Goal: Task Accomplishment & Management: Use online tool/utility

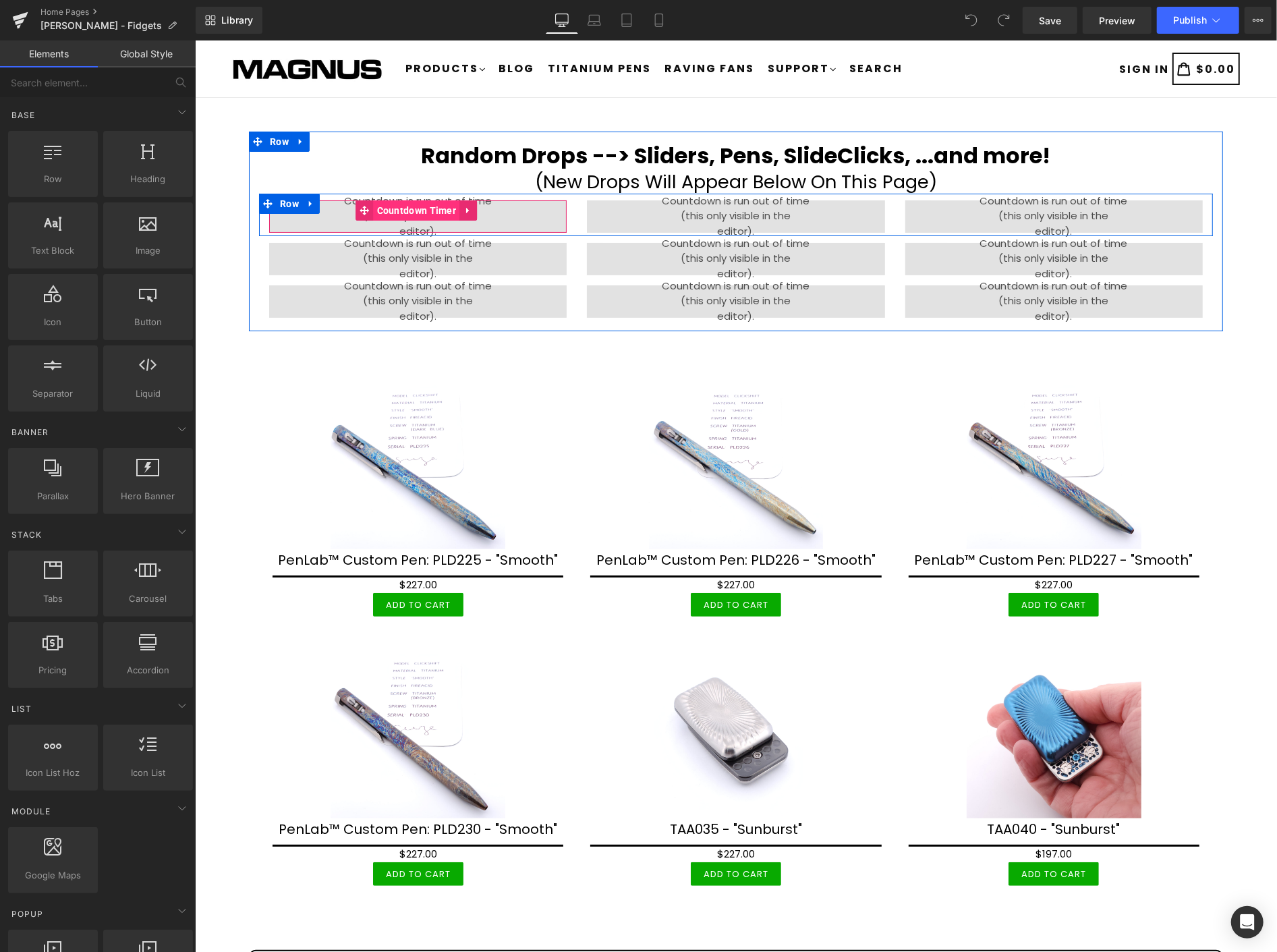
click at [427, 205] on span "Countdown Timer" at bounding box center [417, 210] width 86 height 20
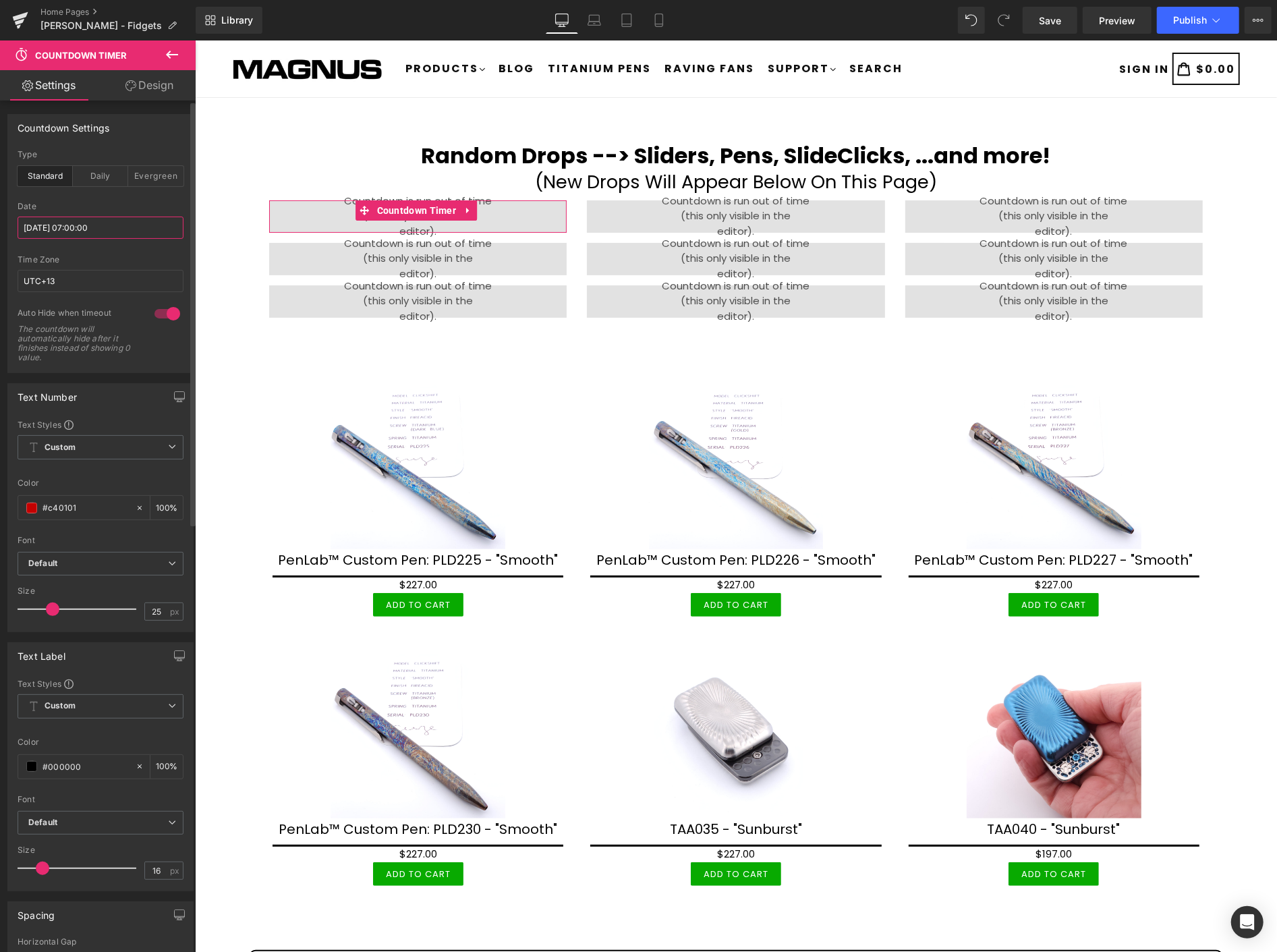
click at [137, 221] on input "[DATE] 07:00:00" at bounding box center [101, 228] width 166 height 22
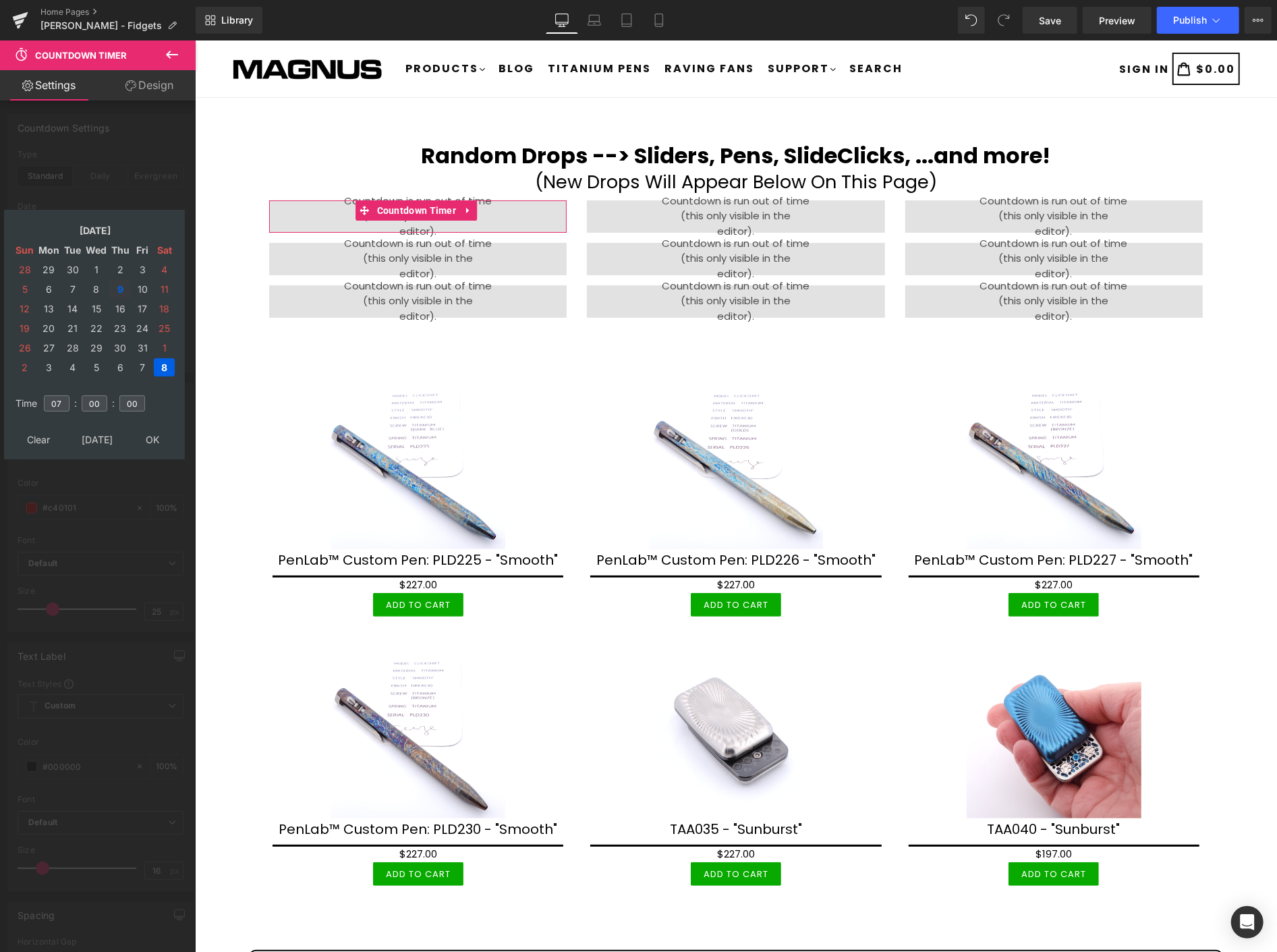
click at [116, 280] on td "9" at bounding box center [119, 290] width 21 height 19
click at [65, 396] on input "07" at bounding box center [57, 403] width 25 height 16
type input "08"
type input "[DATE] 08:00:00"
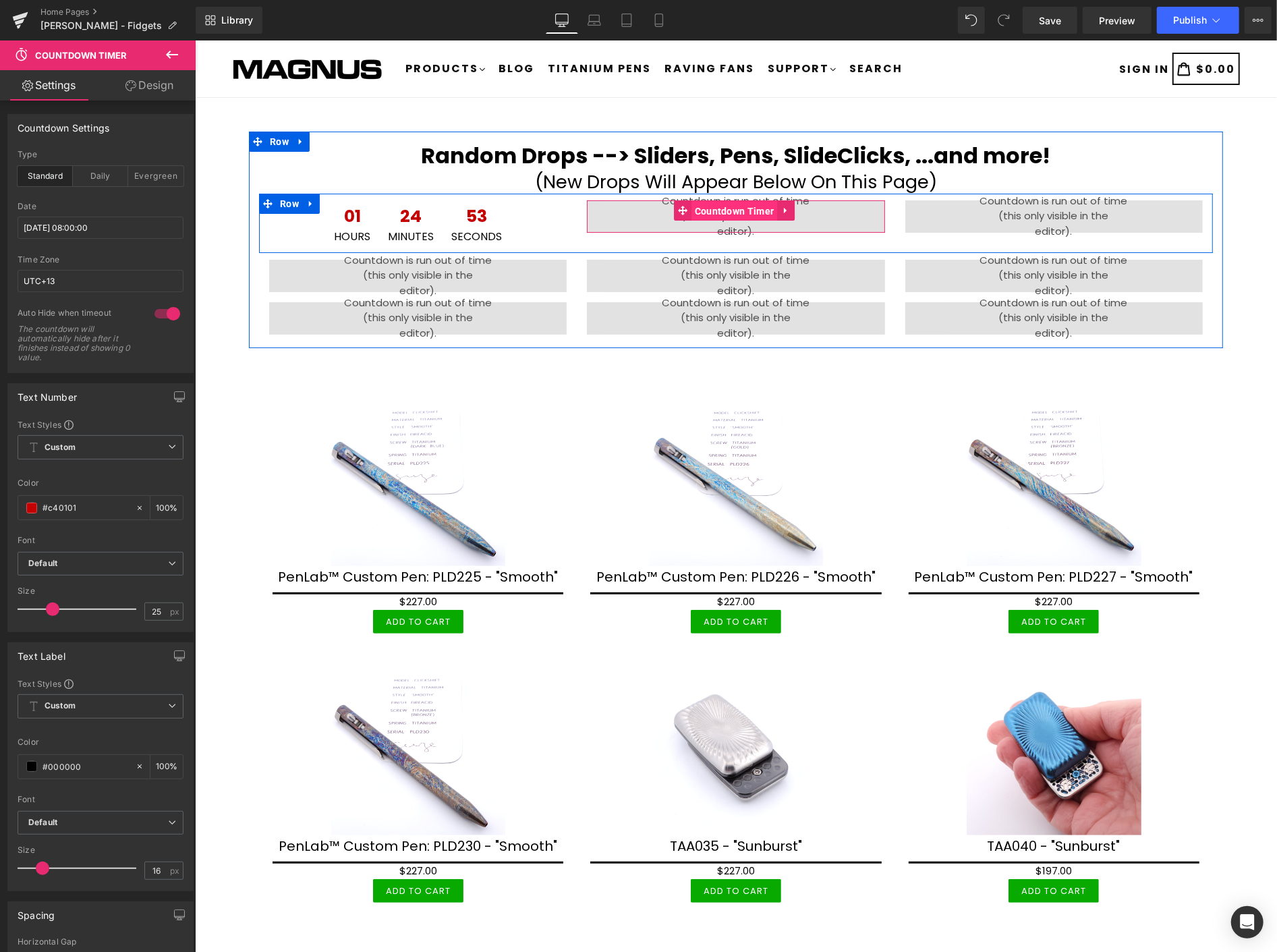
click at [715, 208] on span "Countdown Timer" at bounding box center [734, 211] width 86 height 20
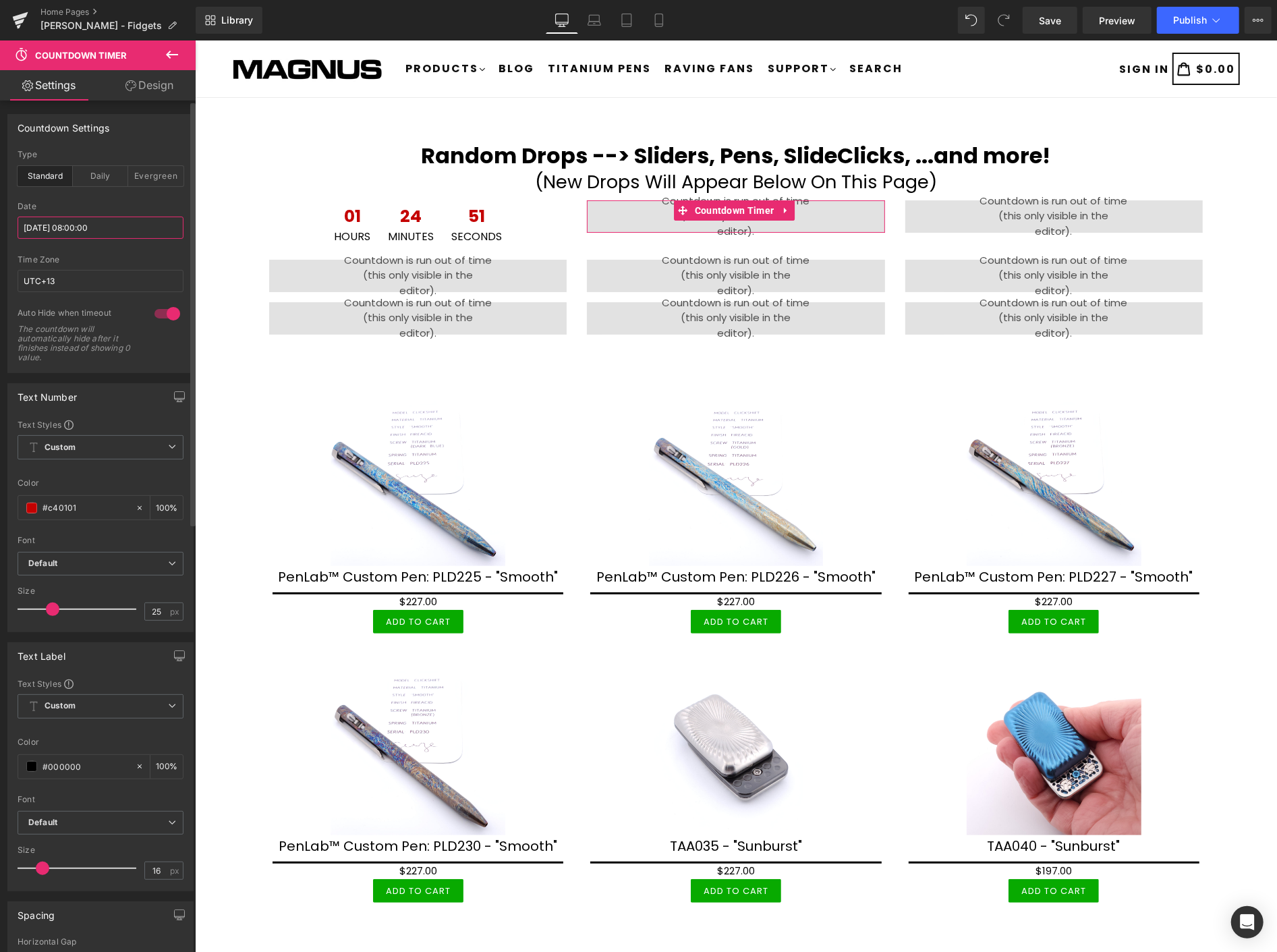
click at [140, 226] on input "[DATE] 08:00:00" at bounding box center [101, 228] width 166 height 22
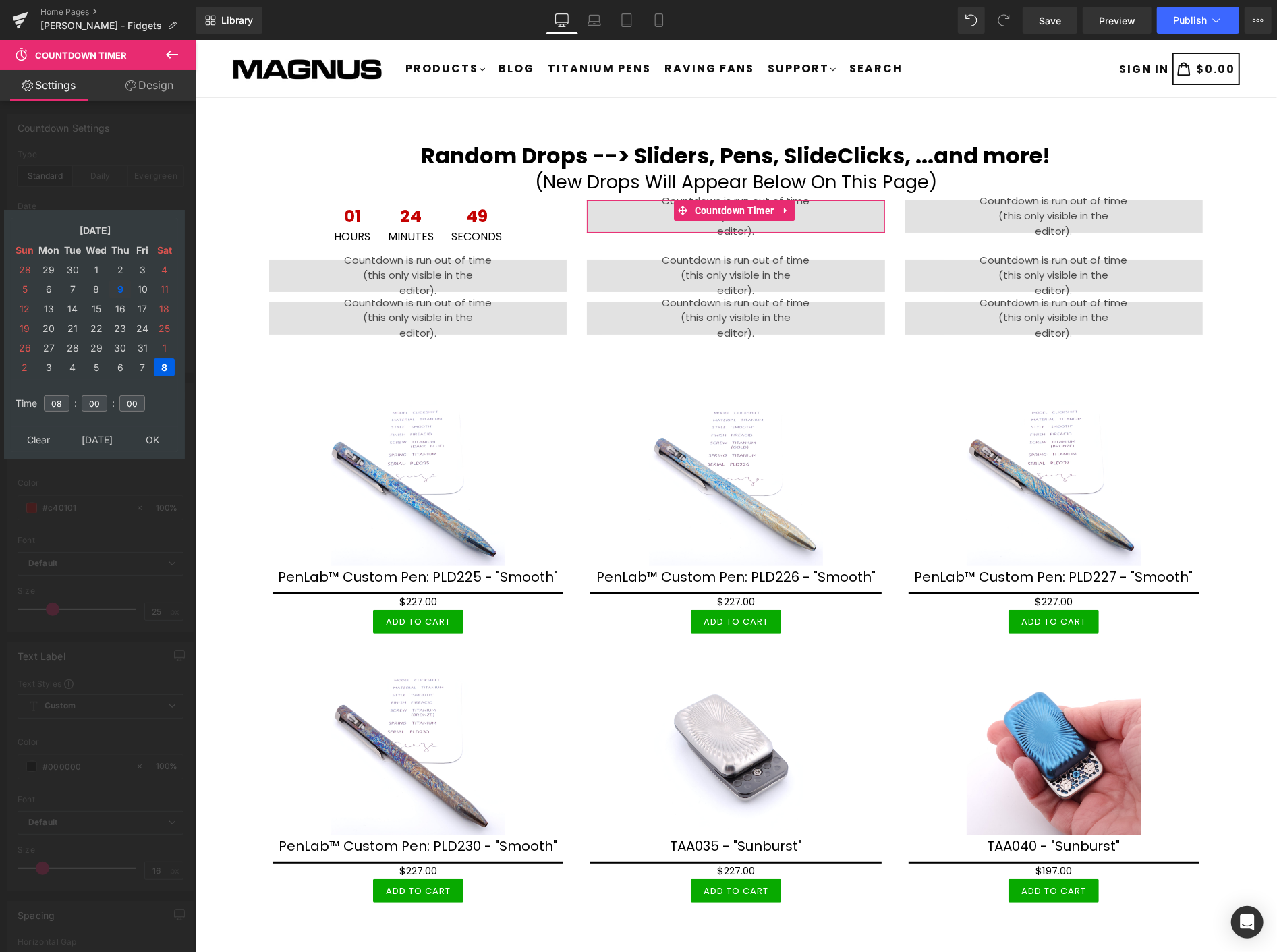
click at [119, 282] on td "9" at bounding box center [119, 290] width 21 height 19
click at [61, 396] on input "08" at bounding box center [57, 403] width 25 height 16
type input "0"
type input "10"
type input "[DATE] 10:00:00"
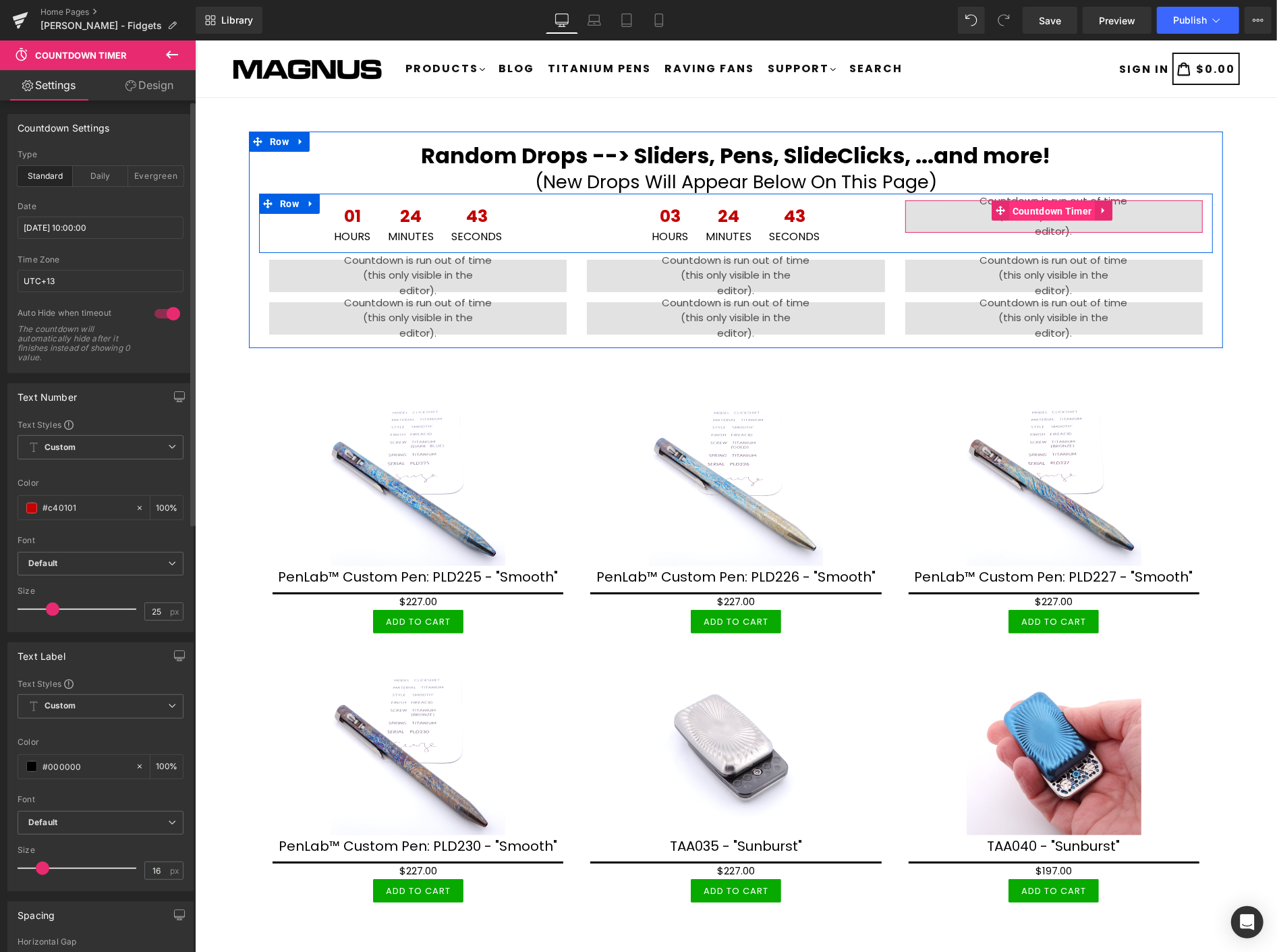
click at [1036, 211] on span "Countdown Timer" at bounding box center [1052, 211] width 86 height 20
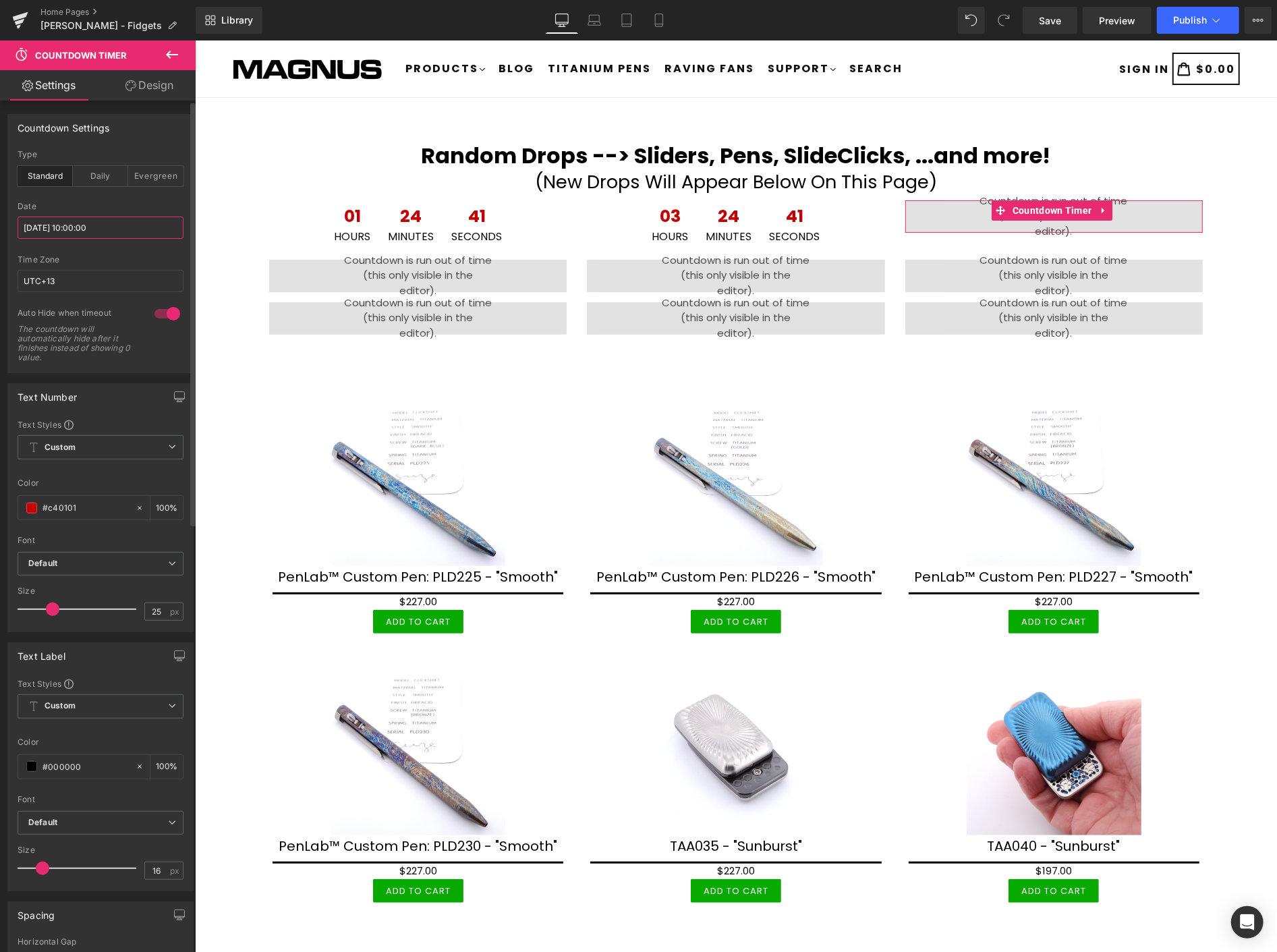
click at [120, 230] on input "[DATE] 10:00:00" at bounding box center [101, 228] width 166 height 22
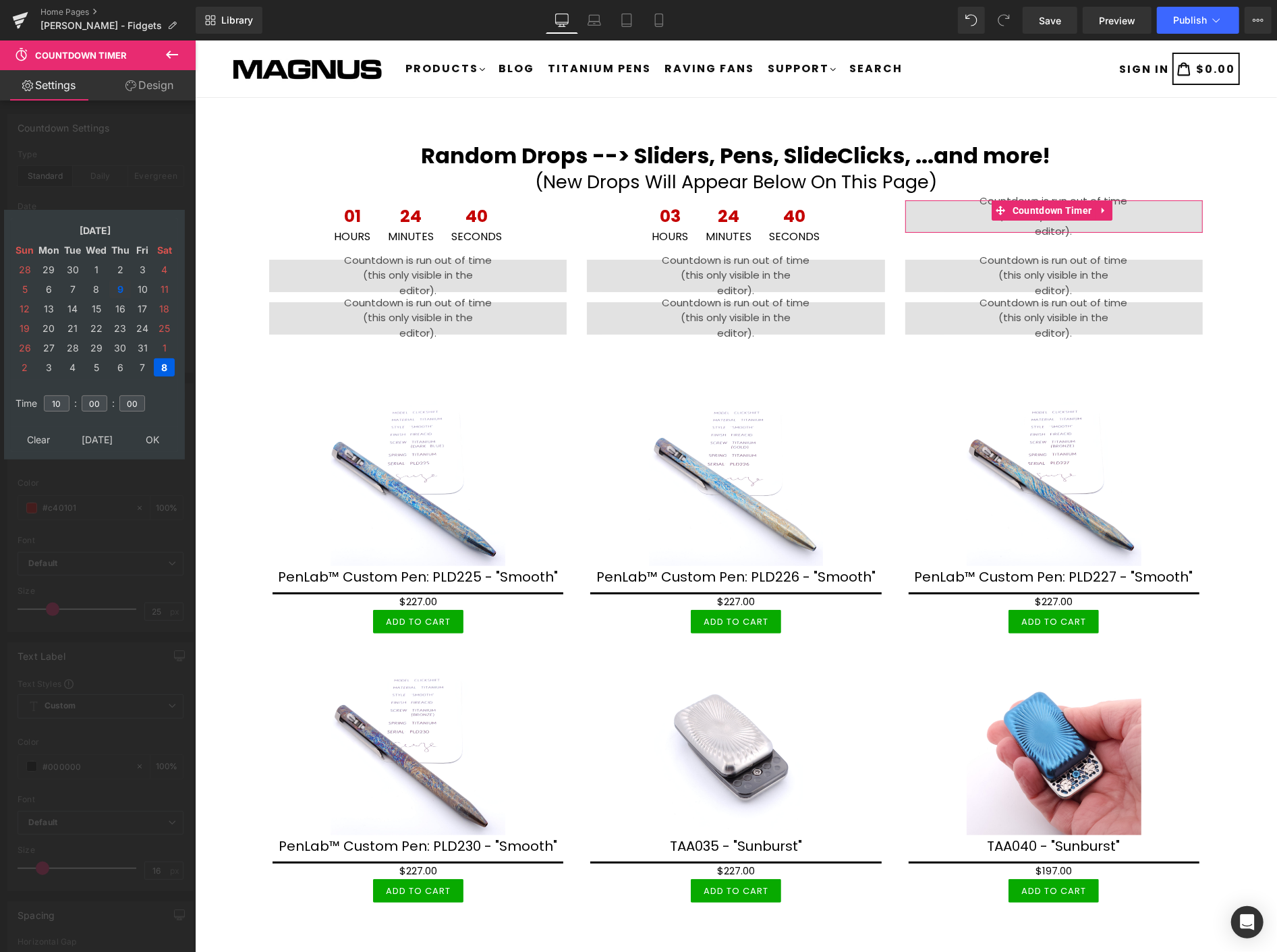
click at [118, 280] on td "9" at bounding box center [119, 290] width 21 height 19
click at [64, 397] on input "10" at bounding box center [57, 403] width 25 height 16
type input "1"
type input "12"
type input "[DATE] 12:00:00"
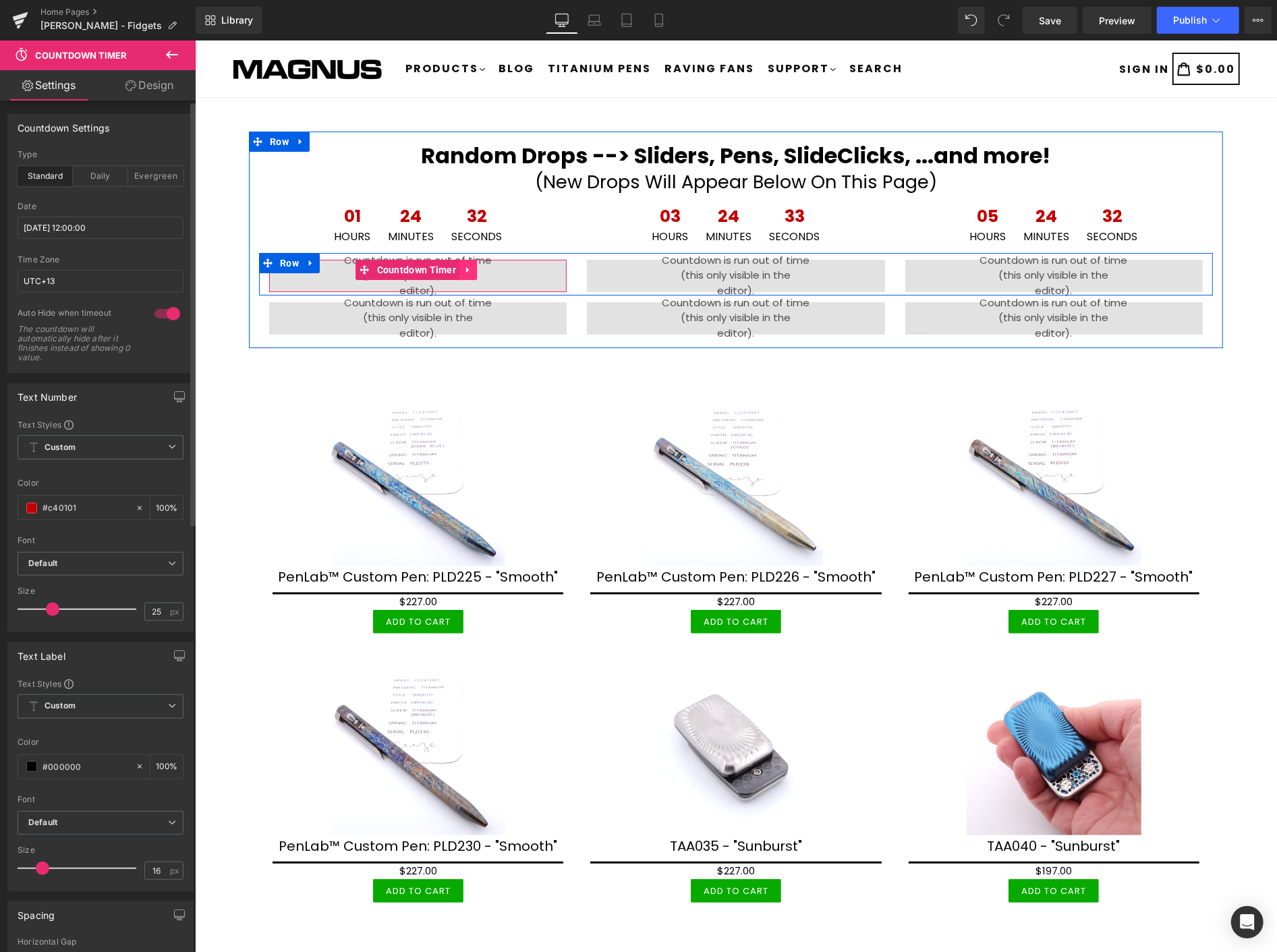
click at [465, 261] on link at bounding box center [467, 269] width 18 height 20
click at [414, 266] on span "Countdown Timer" at bounding box center [390, 269] width 86 height 20
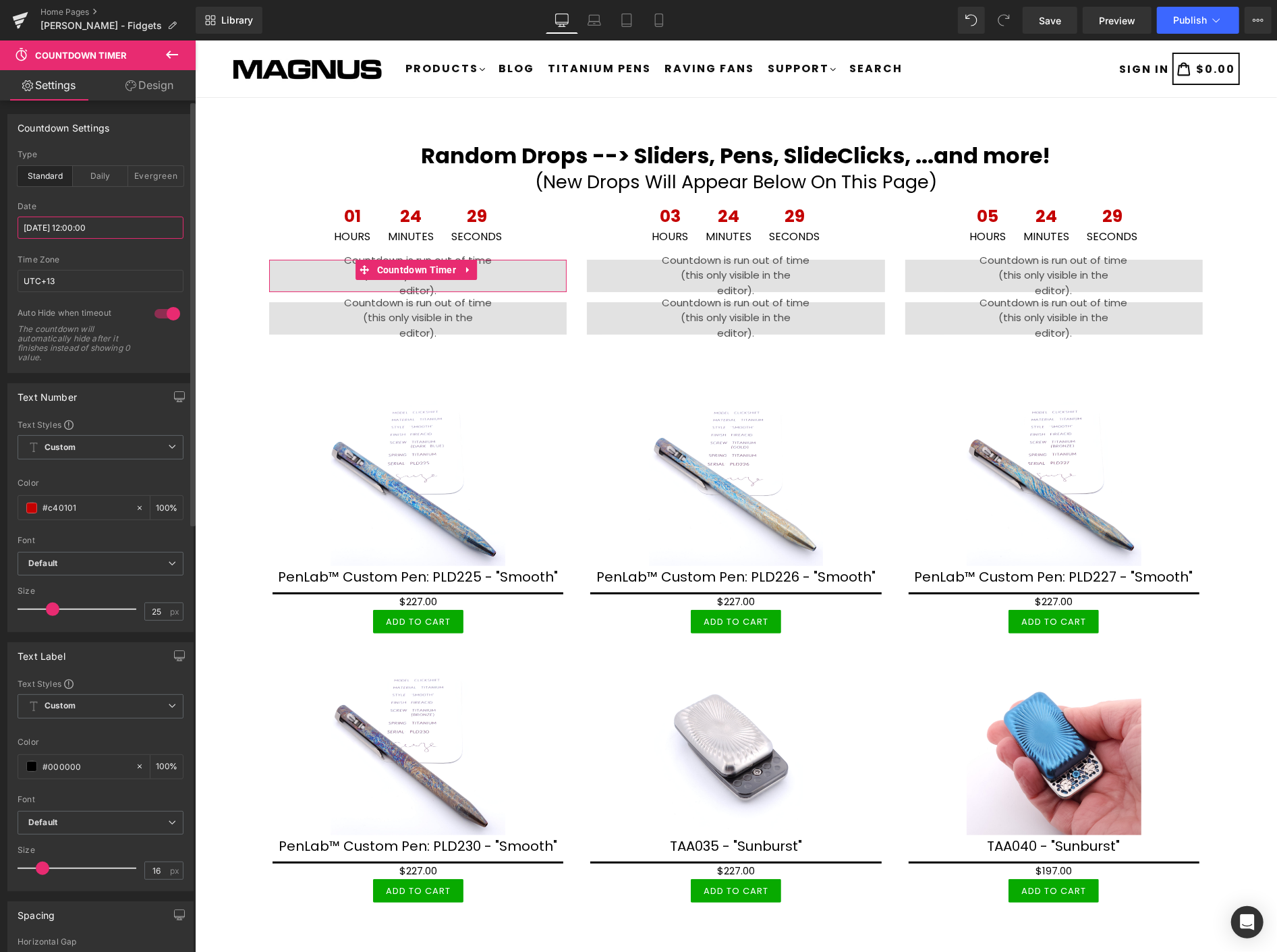
click at [123, 223] on input "[DATE] 12:00:00" at bounding box center [101, 228] width 166 height 22
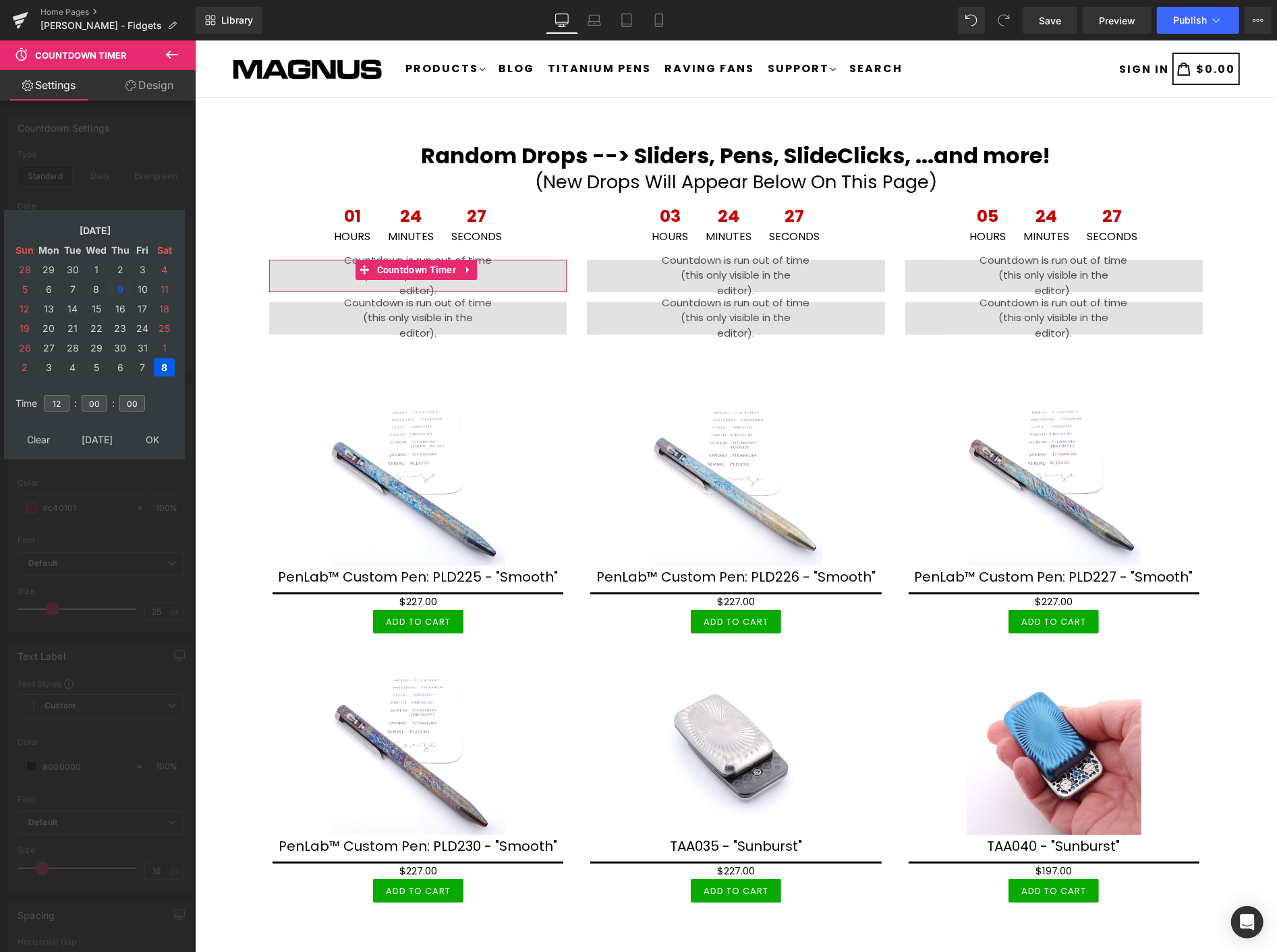
click at [117, 281] on td "9" at bounding box center [119, 290] width 21 height 19
click at [65, 396] on input "12" at bounding box center [57, 403] width 25 height 16
type input "1"
type input "02"
type input "[DATE] 02:00:00"
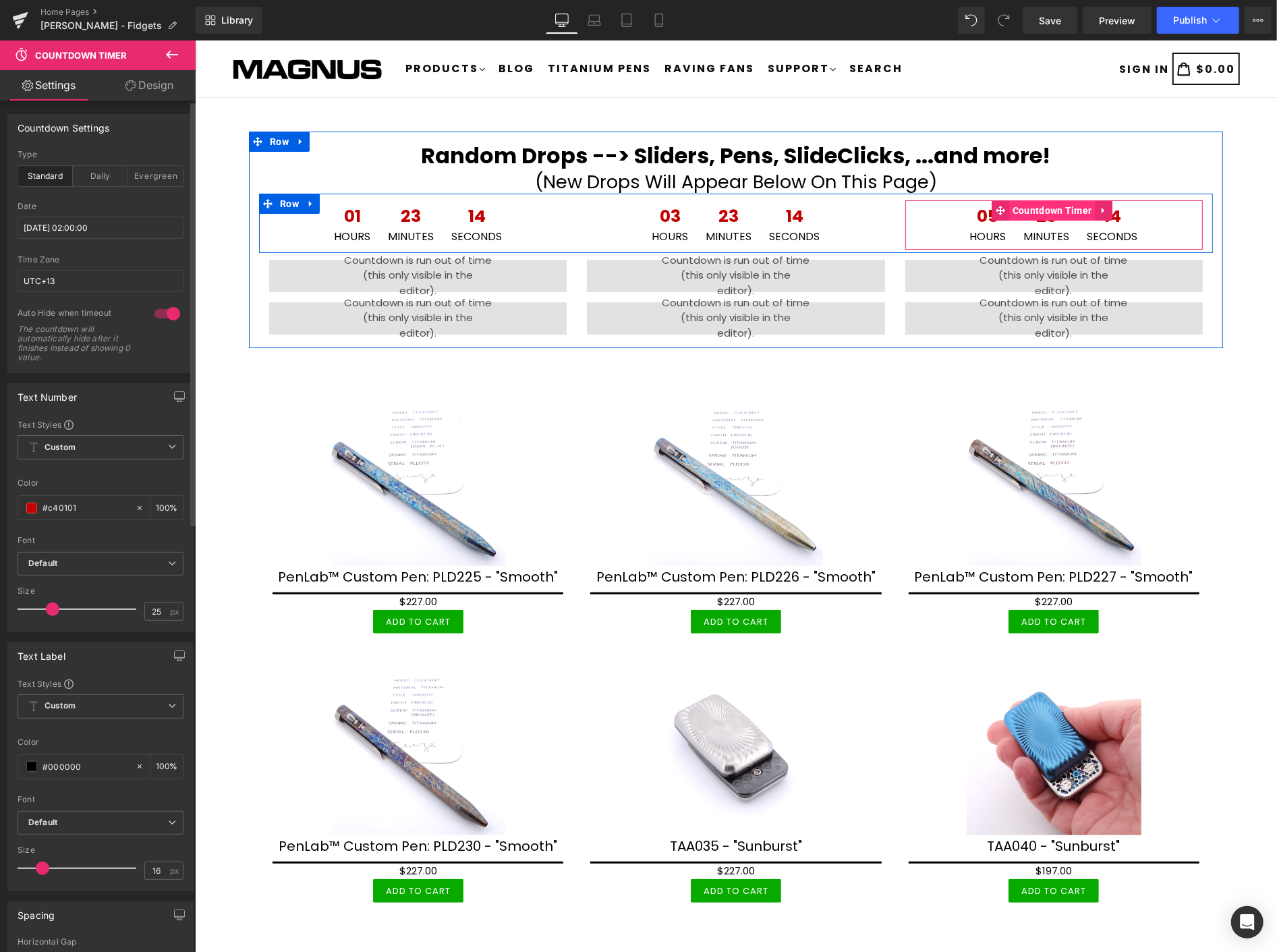
click at [1037, 209] on span "Countdown Timer" at bounding box center [1052, 210] width 86 height 20
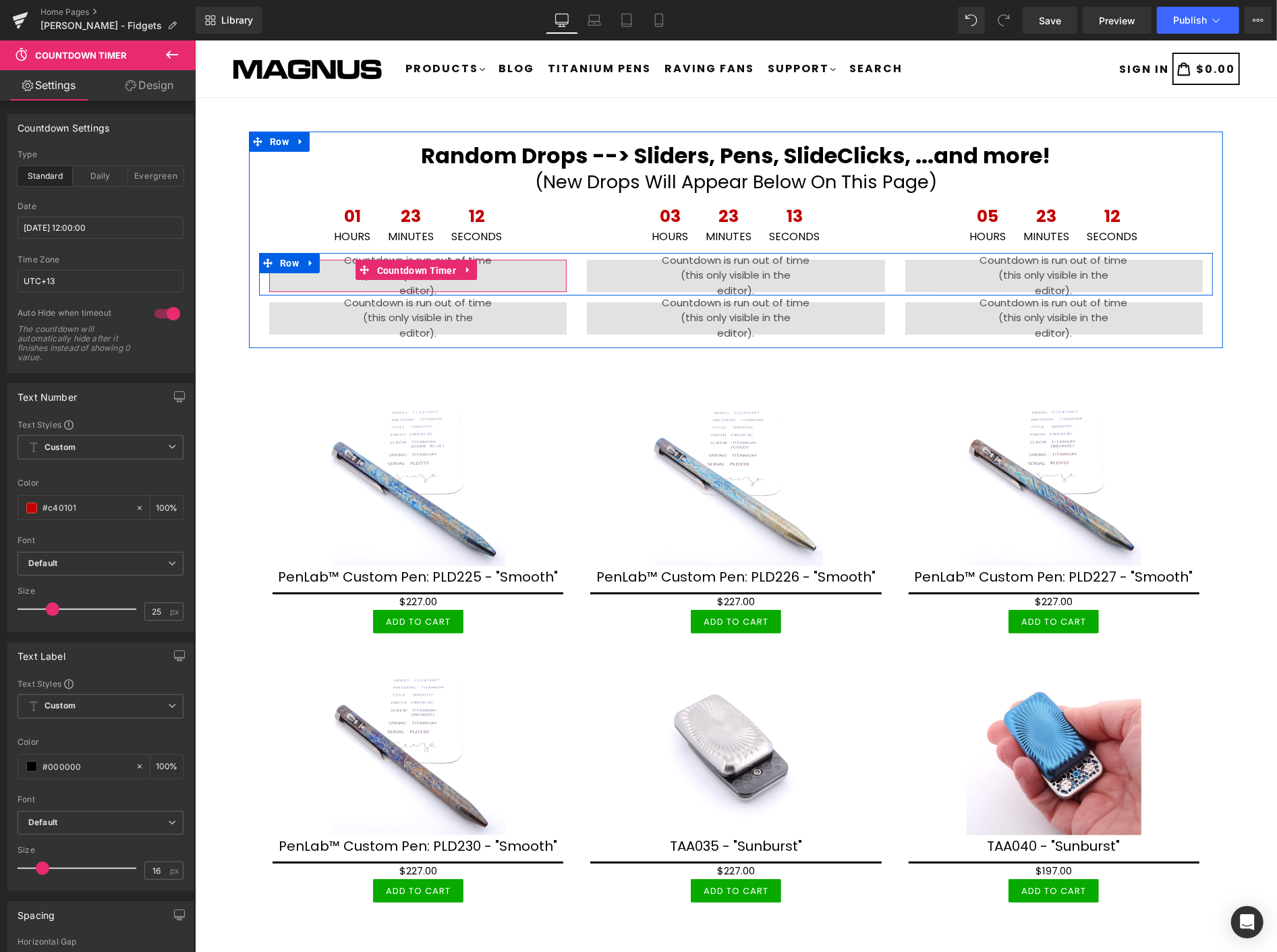
drag, startPoint x: 410, startPoint y: 265, endPoint x: 258, endPoint y: 219, distance: 158.8
click at [411, 264] on span "Countdown Timer" at bounding box center [417, 270] width 86 height 20
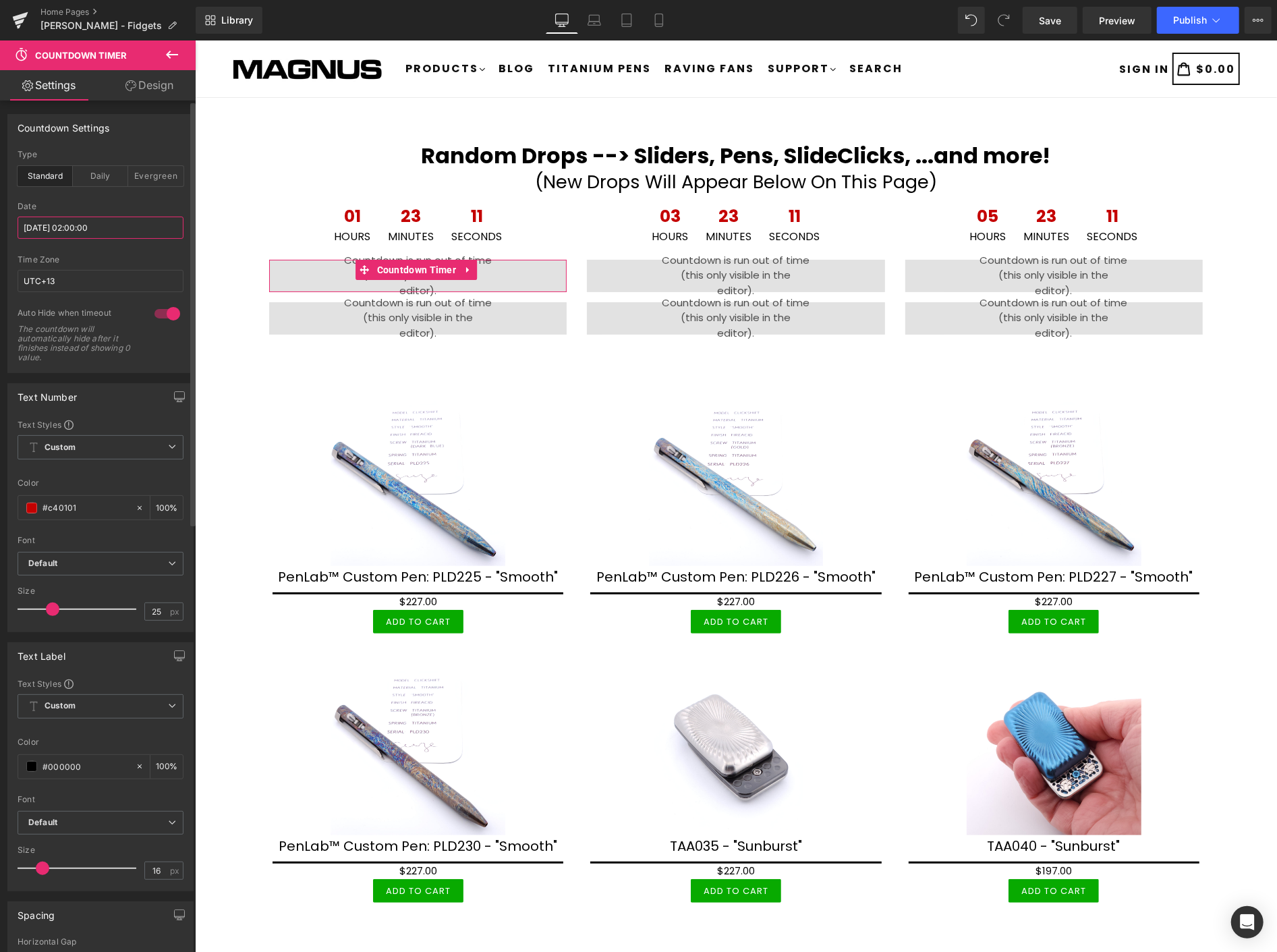
click at [131, 220] on input "[DATE] 02:00:00" at bounding box center [101, 228] width 166 height 22
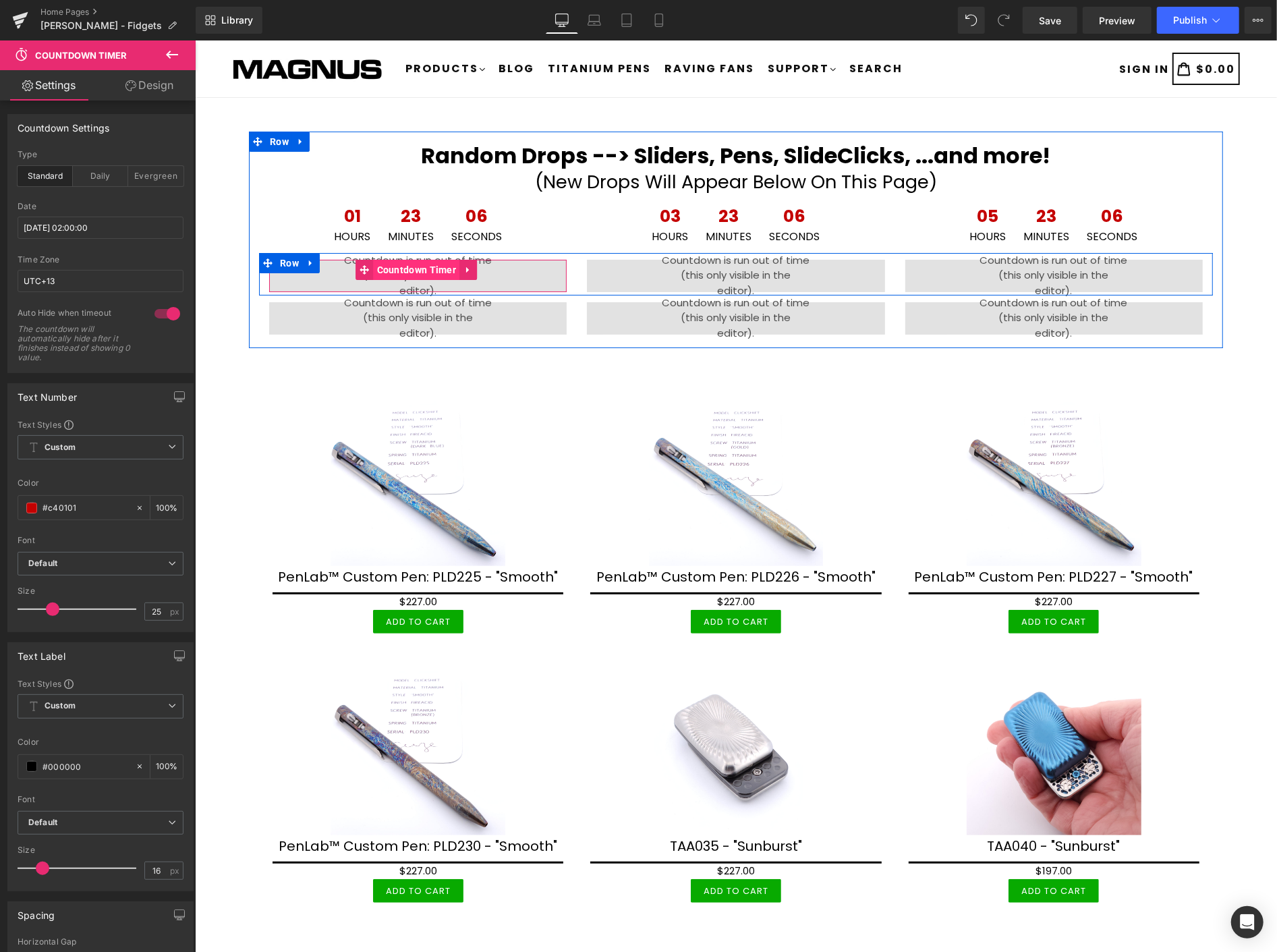
click at [419, 261] on span "Countdown Timer" at bounding box center [417, 269] width 86 height 20
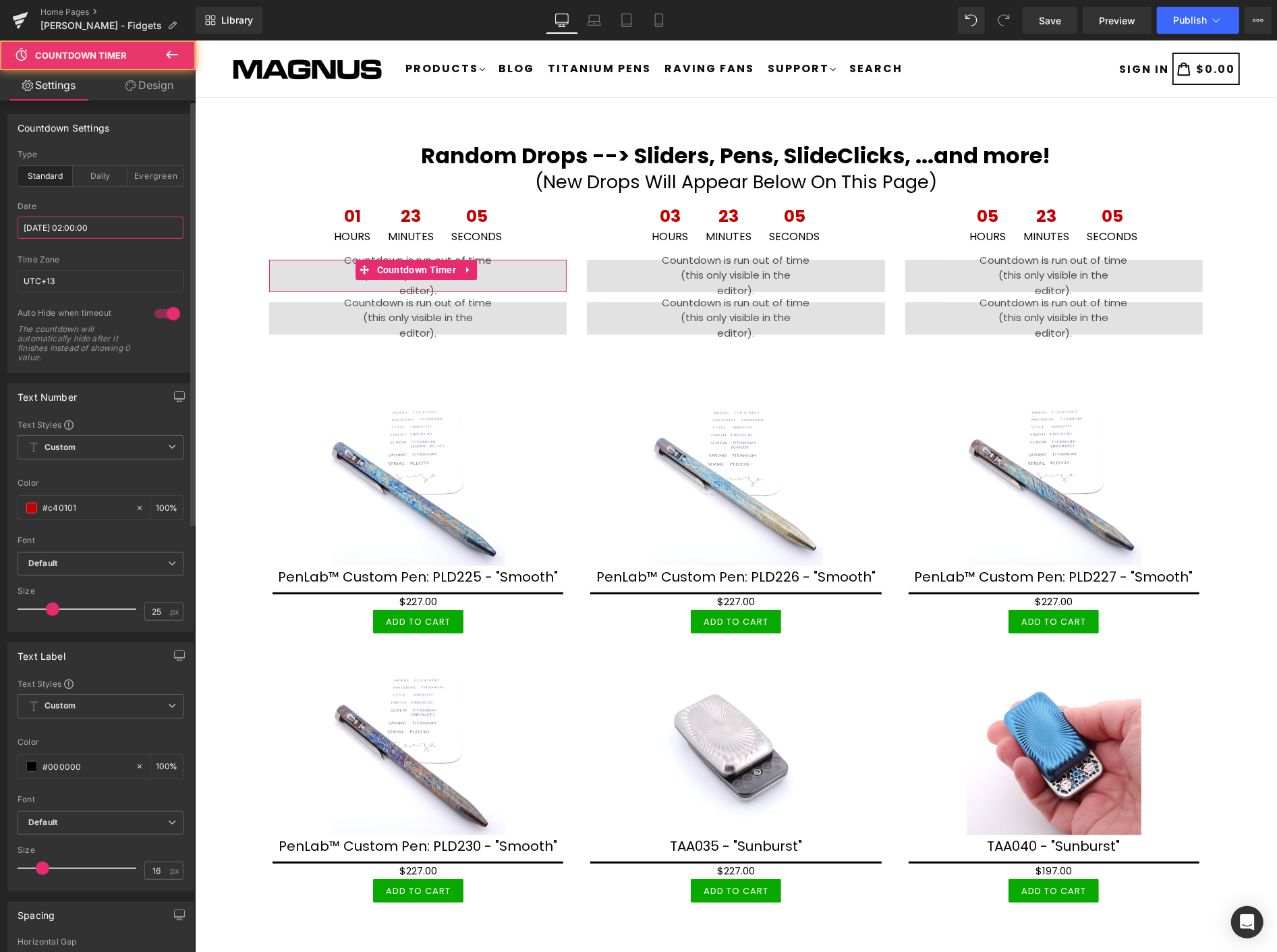
click at [144, 225] on input "[DATE] 02:00:00" at bounding box center [101, 228] width 166 height 22
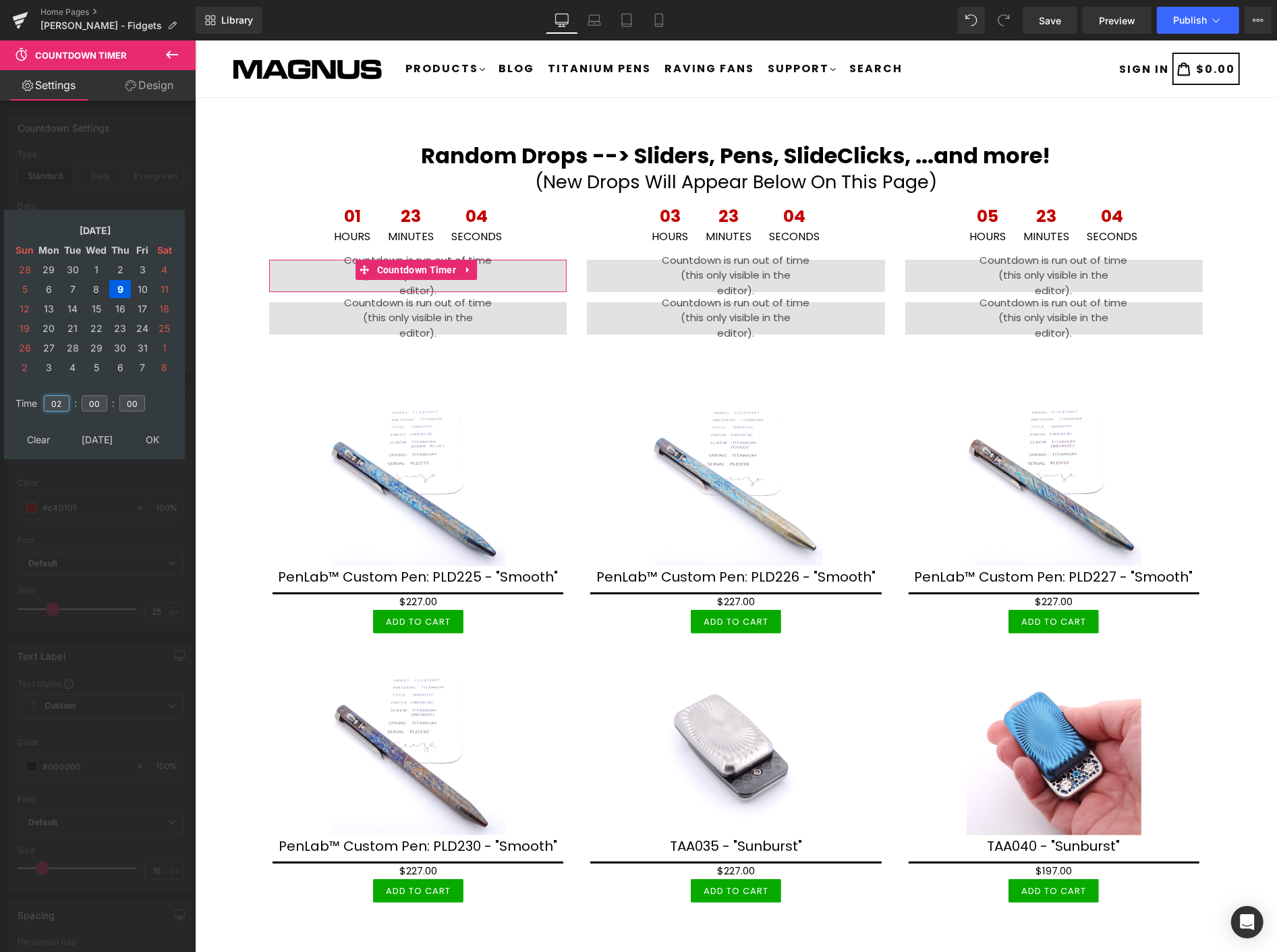
click at [61, 402] on input "02" at bounding box center [57, 403] width 25 height 16
click at [118, 280] on td "9" at bounding box center [119, 290] width 21 height 19
click at [65, 388] on td "02" at bounding box center [56, 403] width 30 height 31
type input "0"
type input "14"
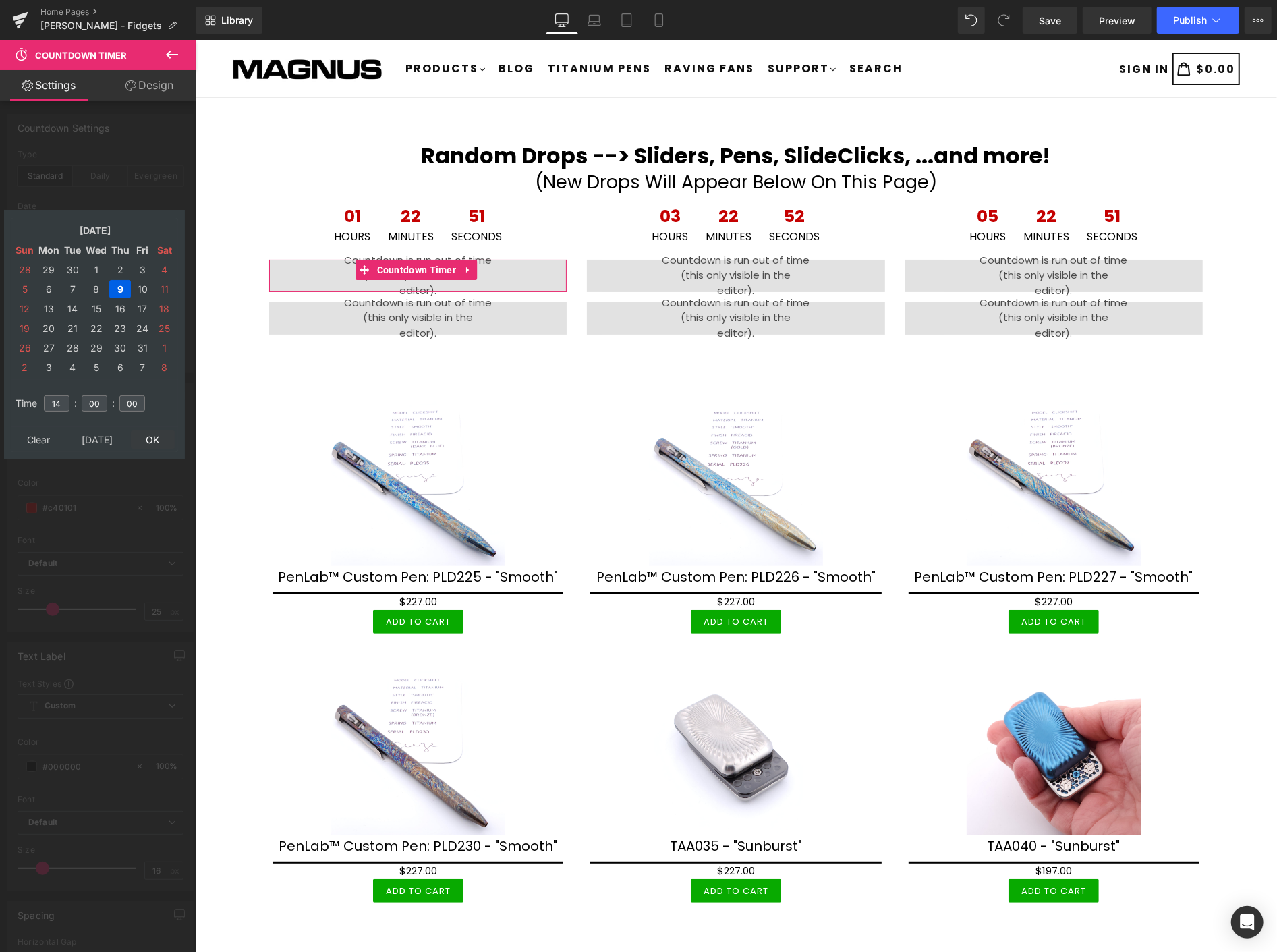
type input "[DATE] 14:00:00"
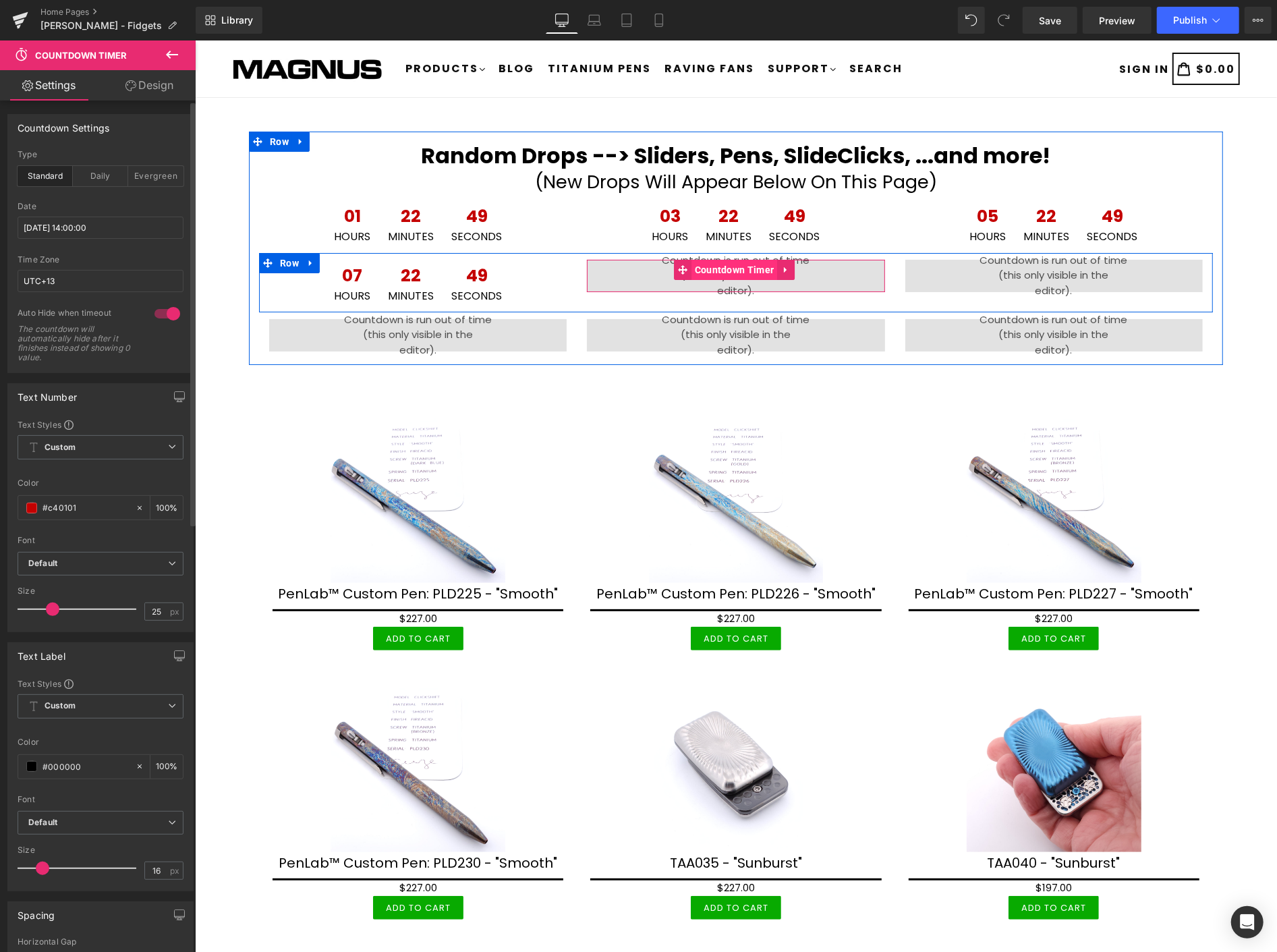
click at [729, 266] on span "Countdown Timer" at bounding box center [734, 269] width 86 height 20
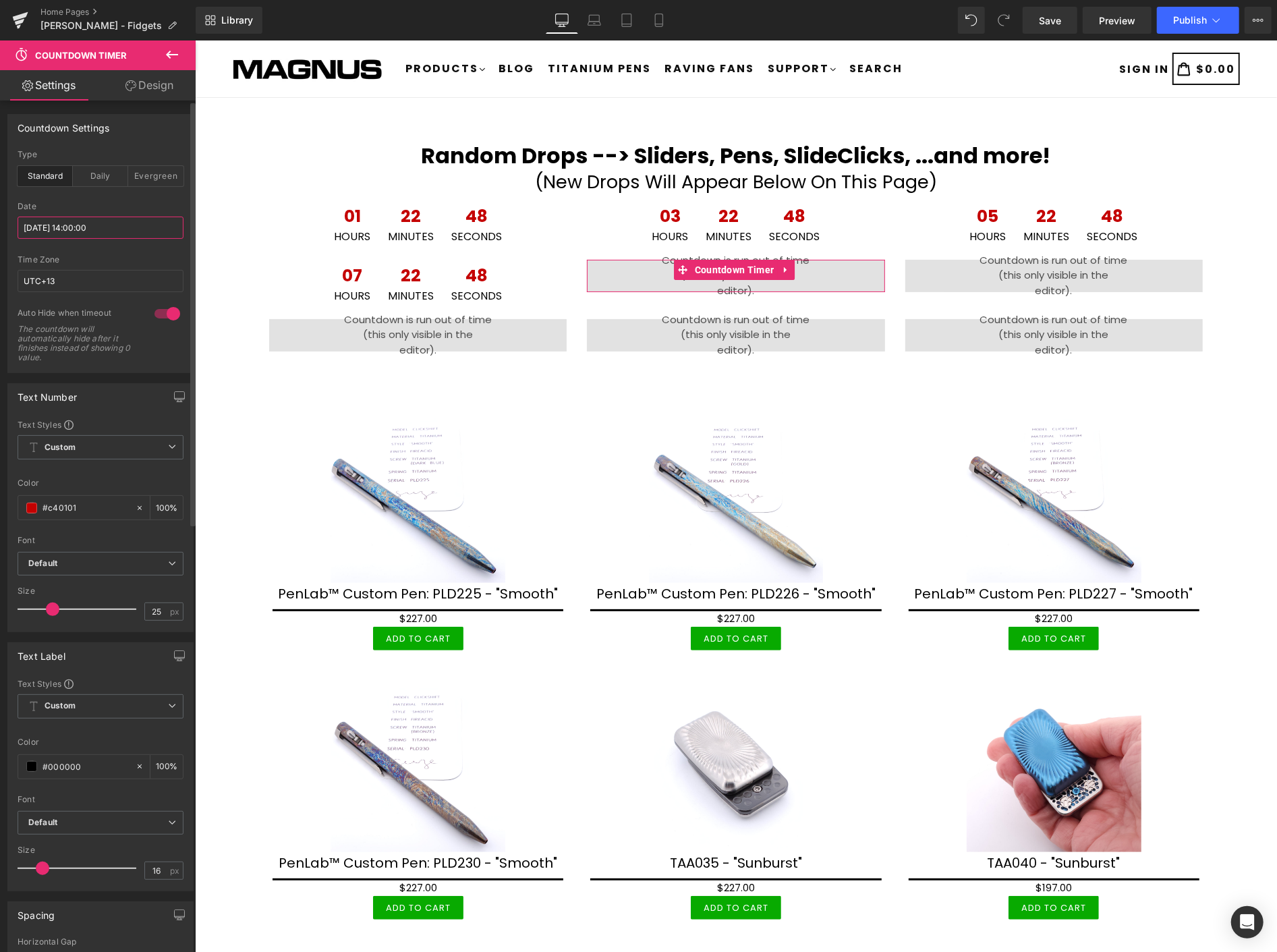
click at [124, 220] on input "[DATE] 14:00:00" at bounding box center [101, 228] width 166 height 22
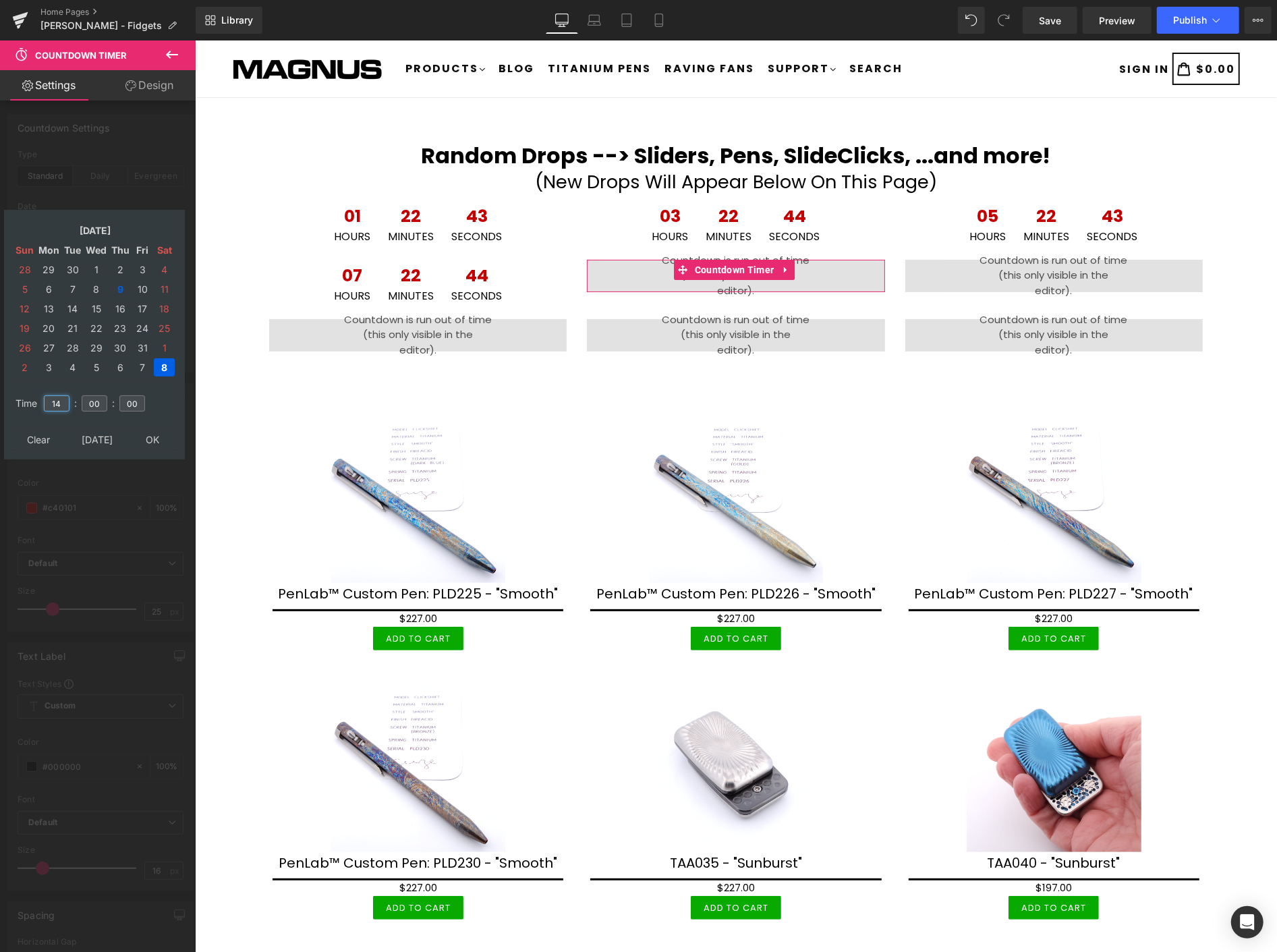
click at [68, 396] on input "14" at bounding box center [57, 403] width 25 height 16
type input "16"
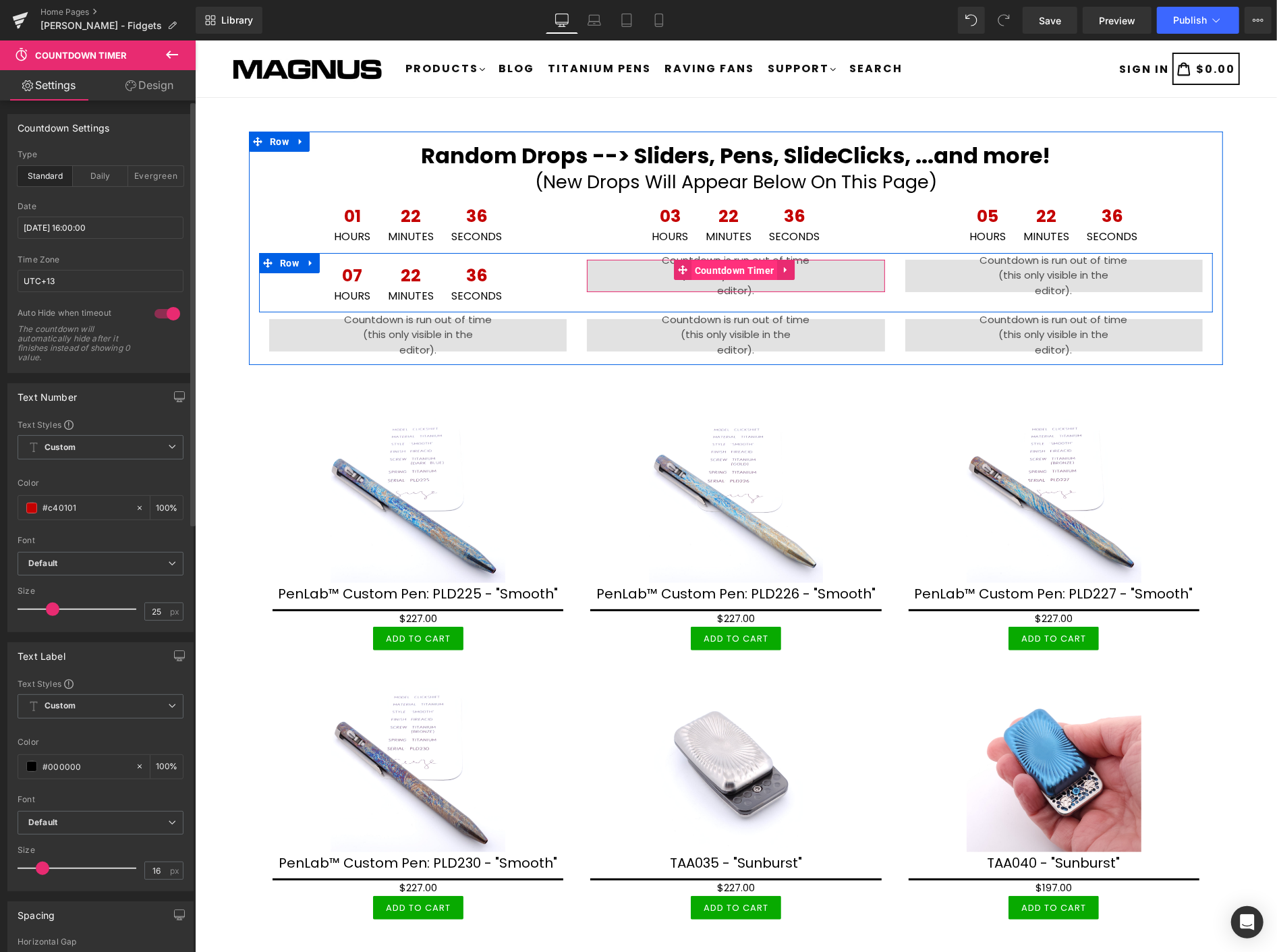
click at [755, 271] on span "Countdown Timer" at bounding box center [734, 270] width 86 height 20
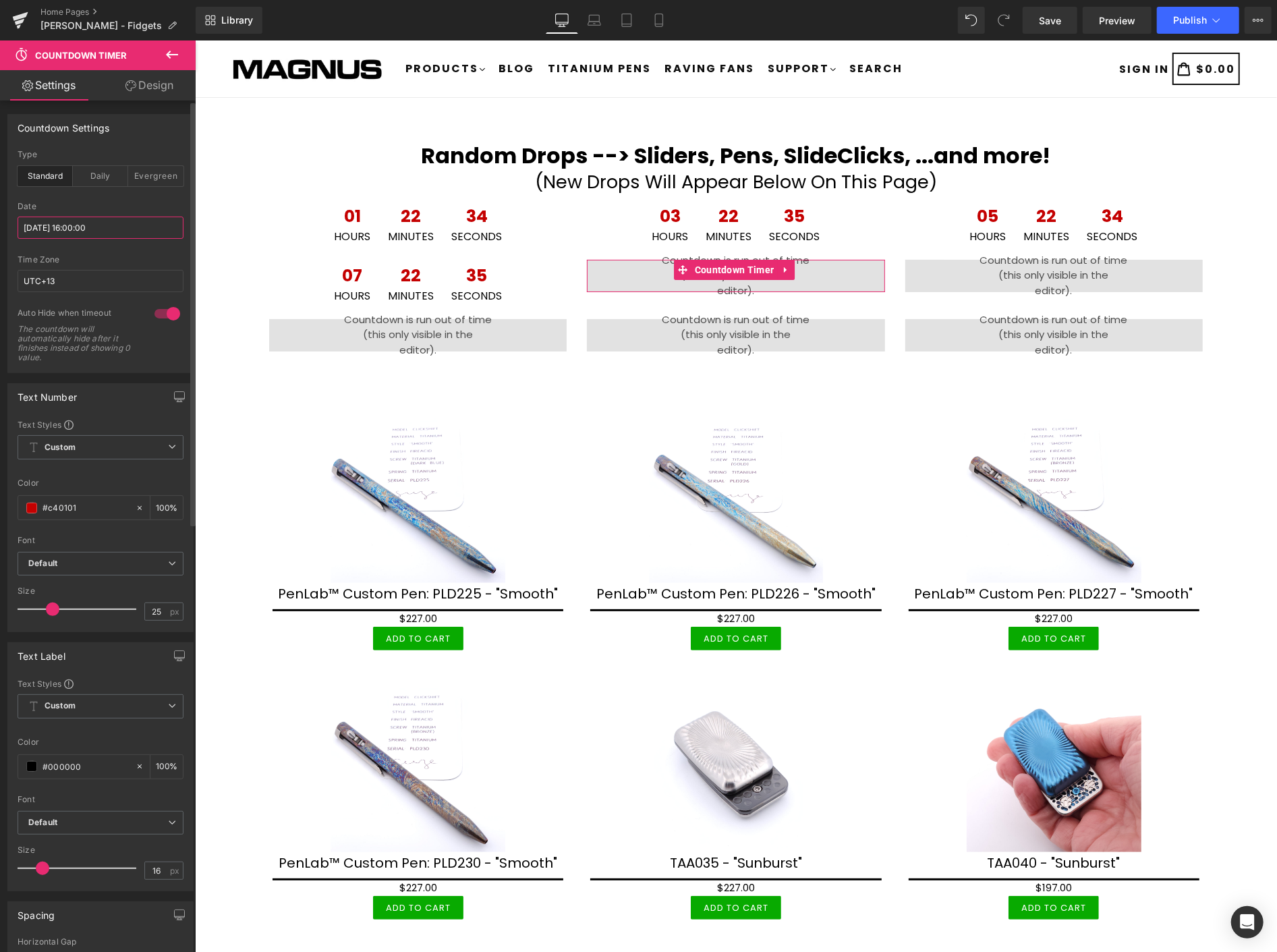
click at [133, 228] on input "[DATE] 16:00:00" at bounding box center [101, 228] width 166 height 22
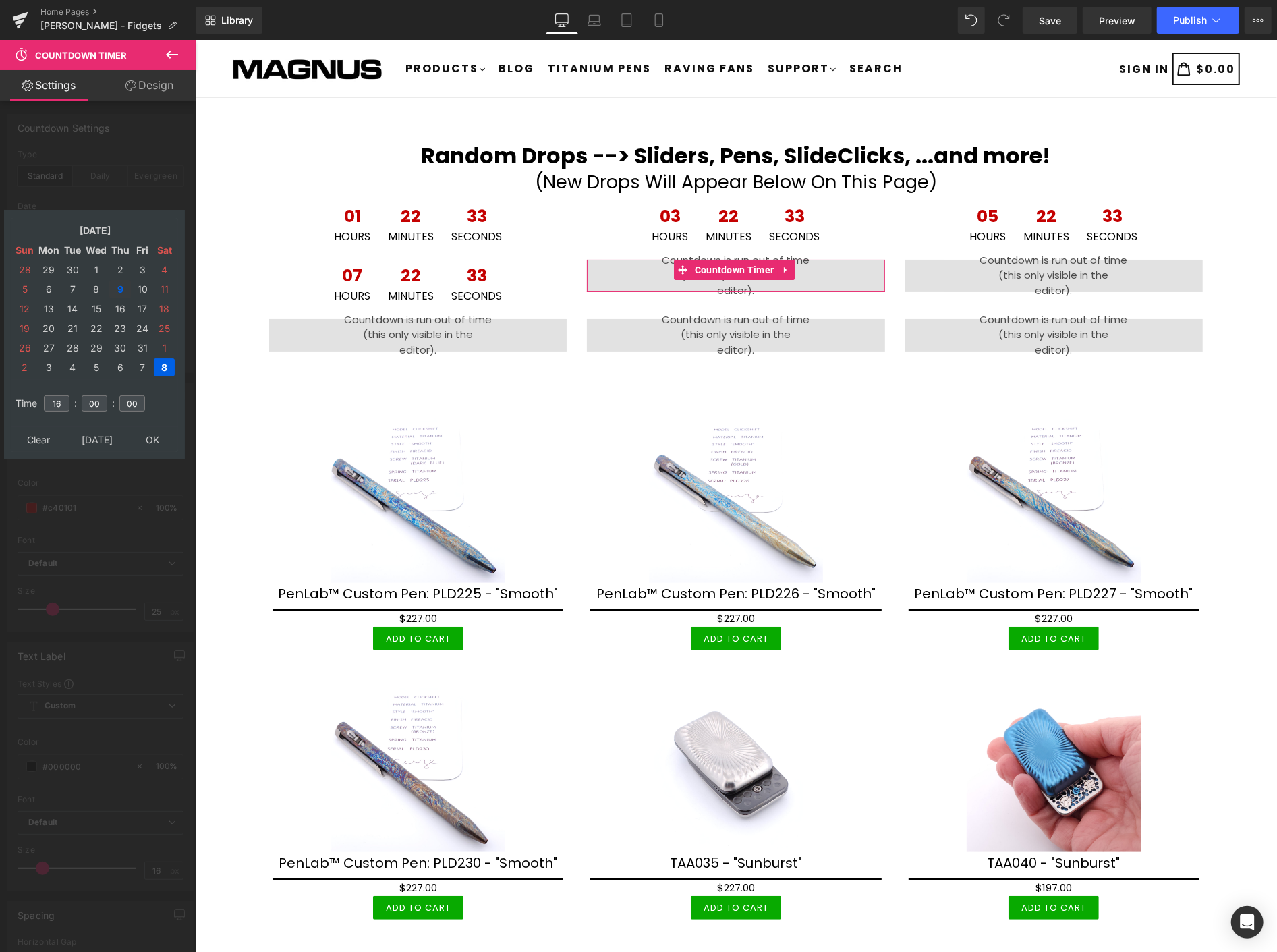
click at [118, 284] on td "9" at bounding box center [119, 290] width 21 height 19
click at [64, 396] on input "16" at bounding box center [57, 403] width 25 height 16
type input "[DATE] 16:00:00"
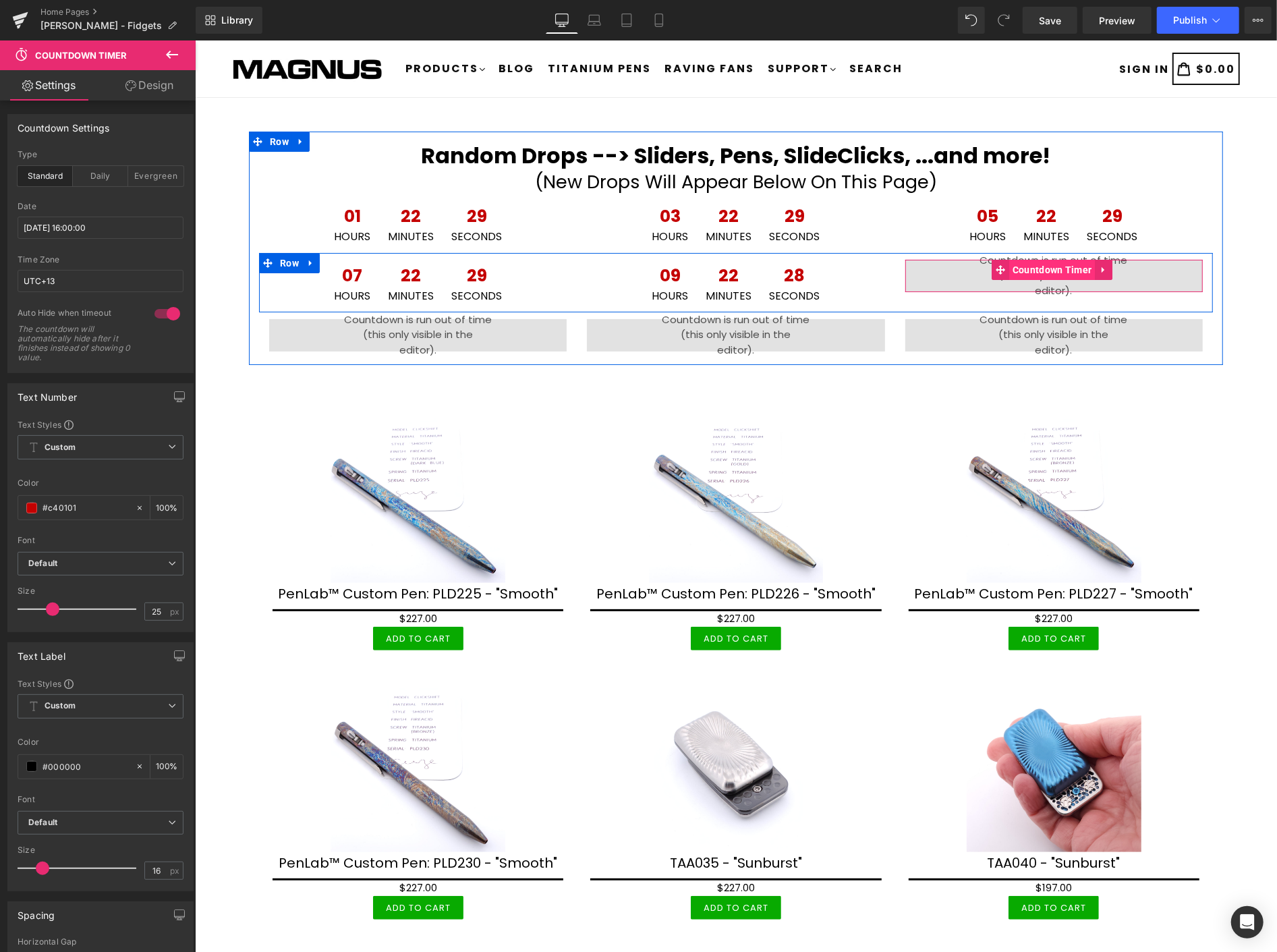
click at [1033, 265] on span "Countdown Timer" at bounding box center [1052, 269] width 86 height 20
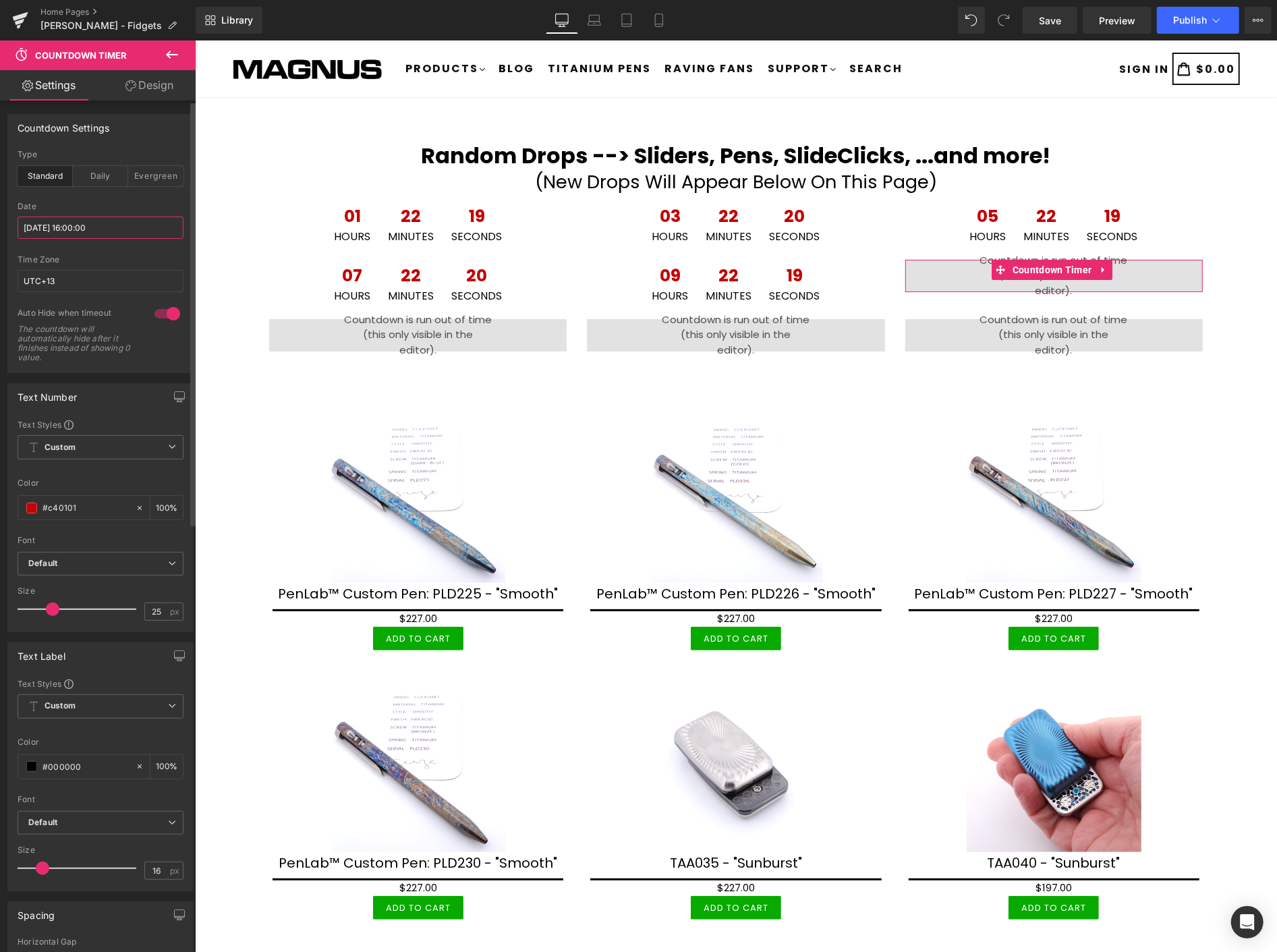
click at [134, 228] on input "[DATE] 16:00:00" at bounding box center [101, 228] width 166 height 22
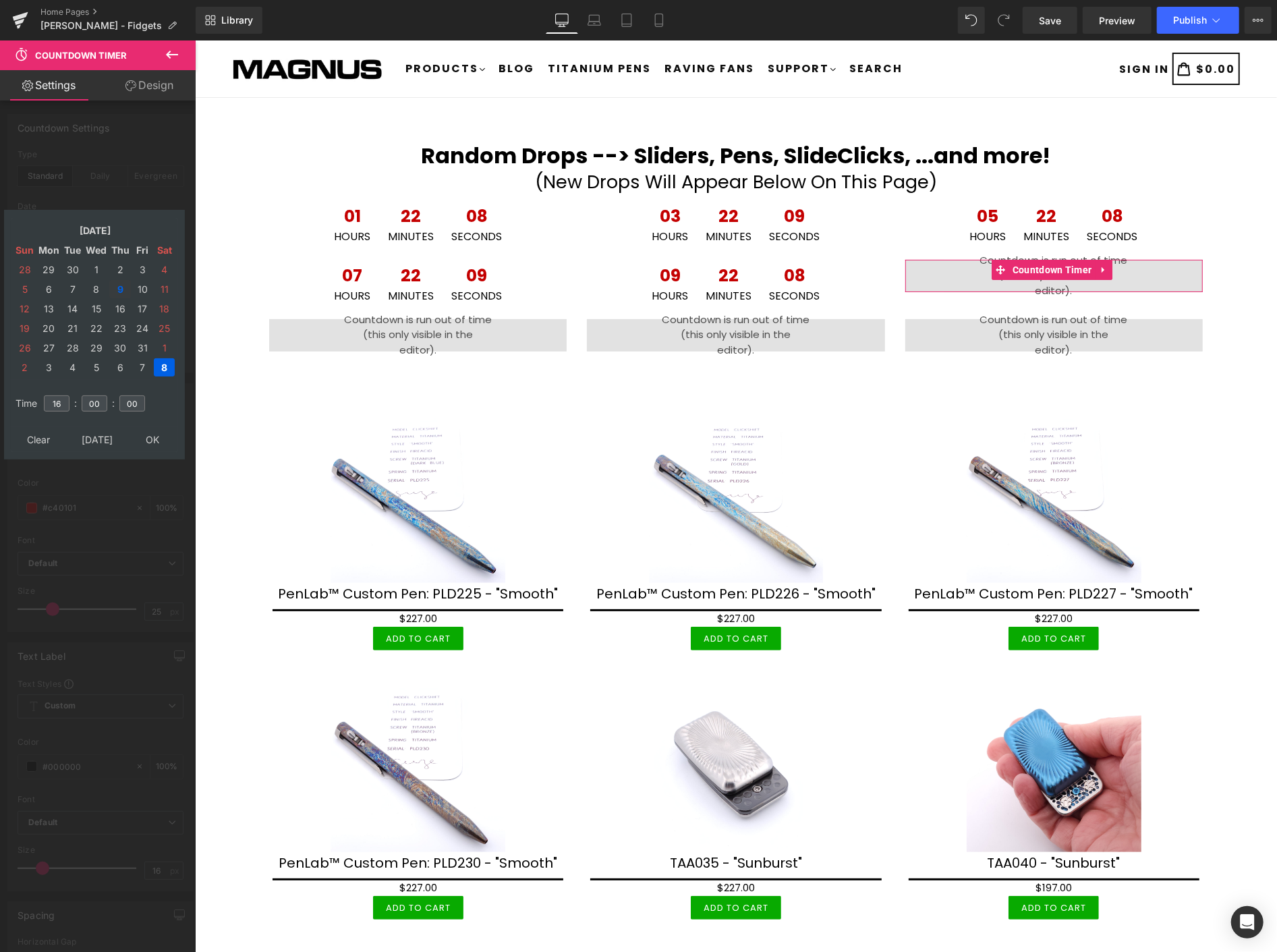
click at [120, 280] on td "9" at bounding box center [119, 290] width 21 height 19
click at [65, 396] on input "16" at bounding box center [57, 403] width 25 height 16
type input "18"
type input "[DATE] 18:00:00"
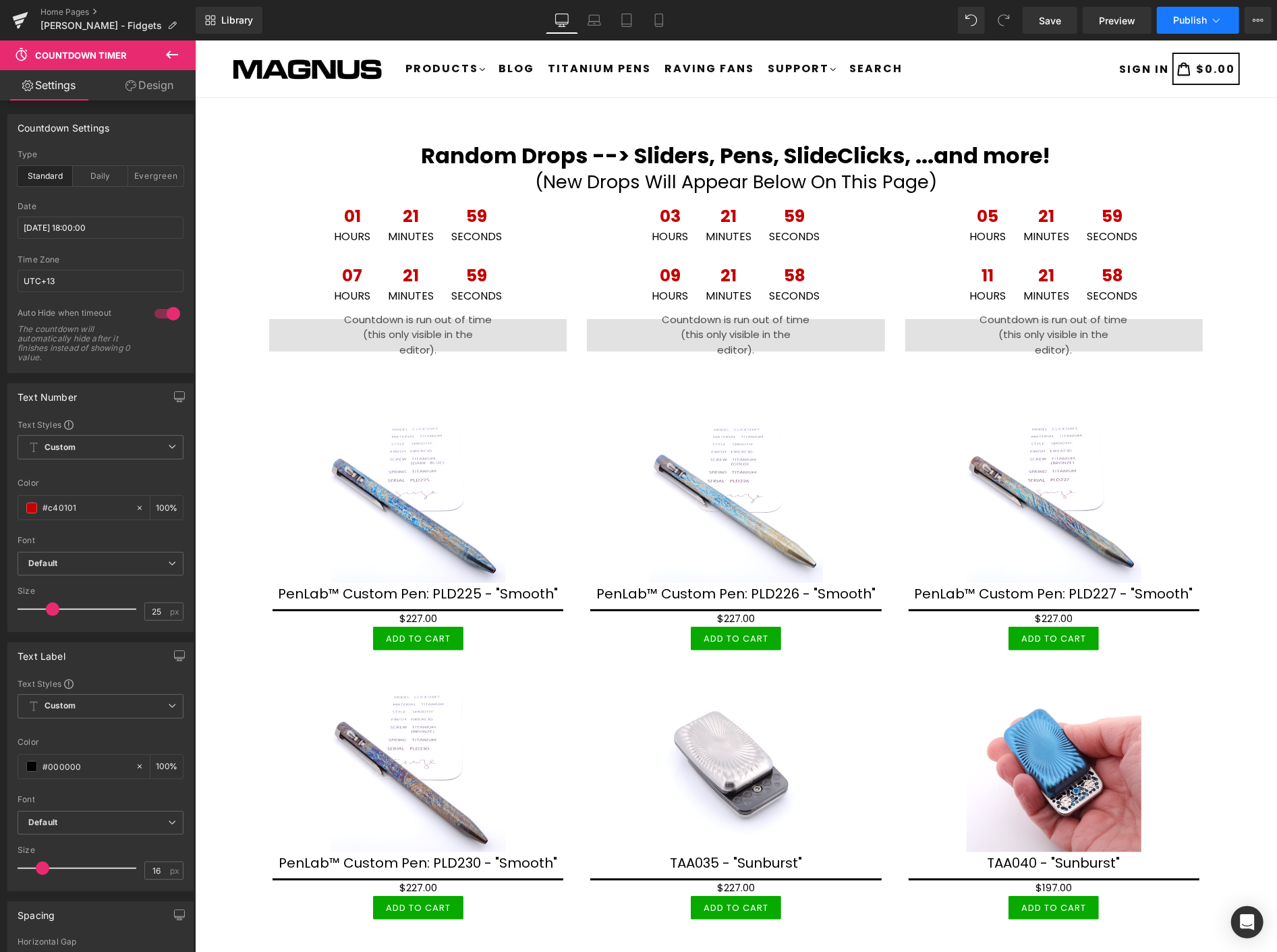
click at [1185, 19] on span "Publish" at bounding box center [1191, 20] width 34 height 11
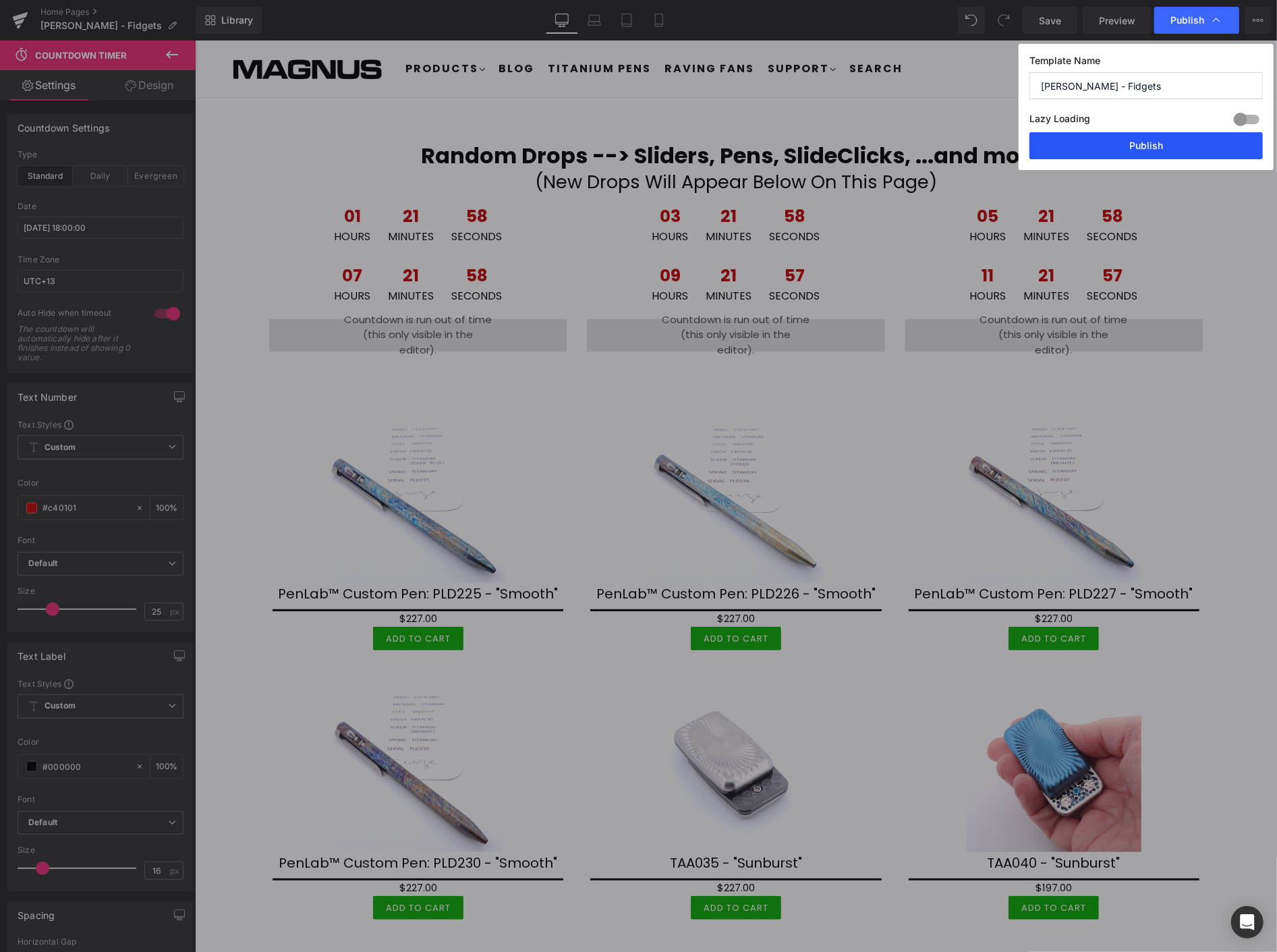
click at [1146, 144] on button "Publish" at bounding box center [1147, 146] width 234 height 27
